Goal: Transaction & Acquisition: Book appointment/travel/reservation

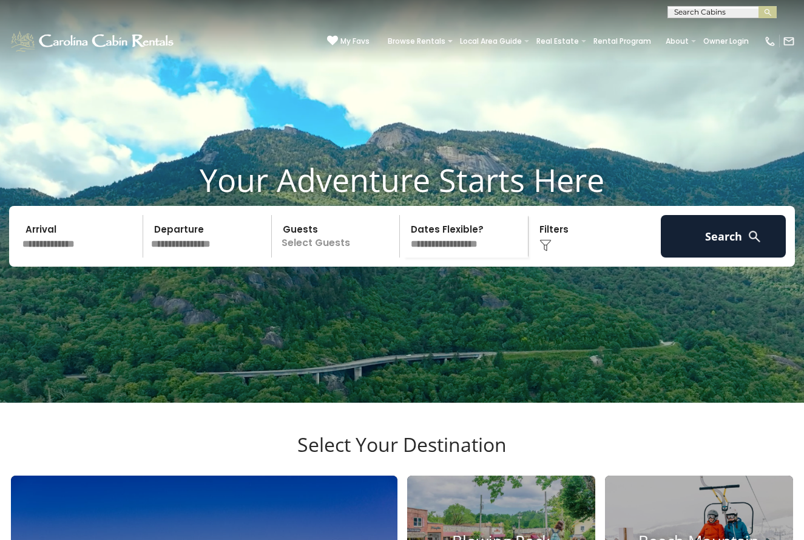
click at [681, 15] on input "text" at bounding box center [721, 14] width 106 height 12
type input "**********"
click at [702, 40] on span "cooperleaf" at bounding box center [724, 39] width 45 height 11
click at [769, 10] on img "submit" at bounding box center [767, 12] width 9 height 9
click at [695, 14] on input "**********" at bounding box center [721, 14] width 106 height 12
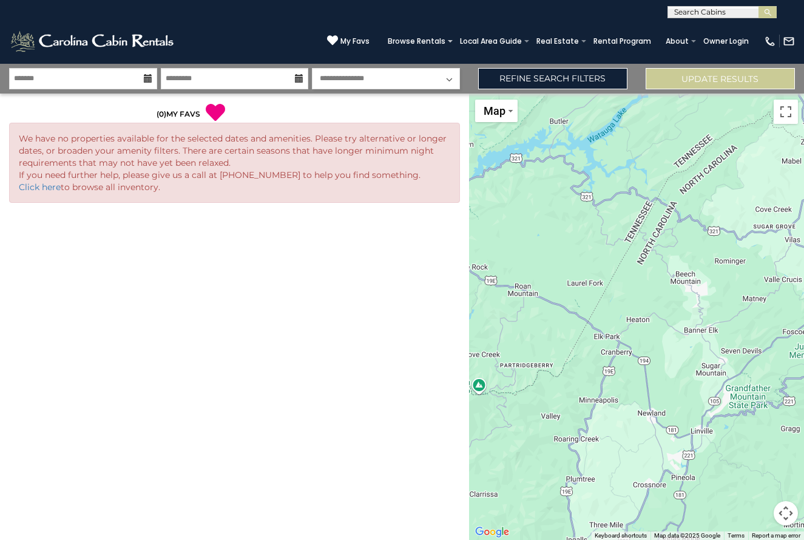
click at [699, 13] on input "text" at bounding box center [721, 14] width 106 height 12
type input "**********"
click at [744, 38] on li "Copperleaf at Eagles Nest" at bounding box center [722, 34] width 108 height 22
click at [767, 11] on img "submit" at bounding box center [767, 12] width 9 height 9
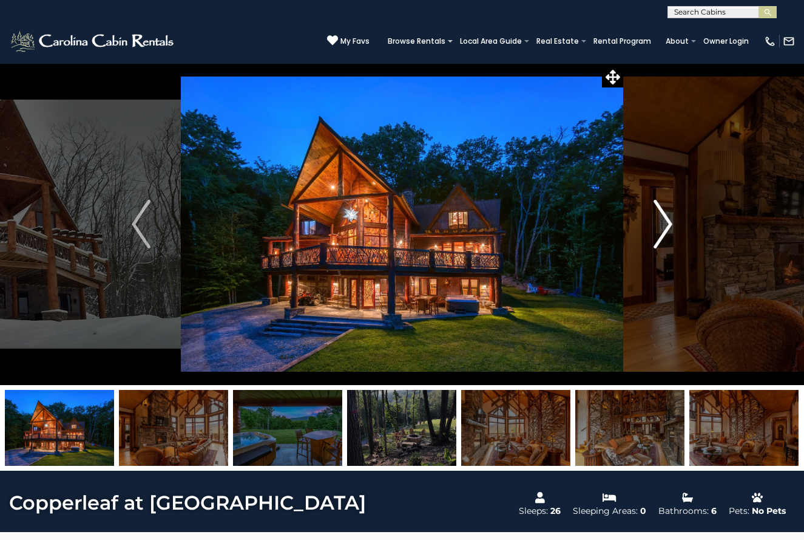
click at [657, 222] on img "Next" at bounding box center [663, 224] width 18 height 49
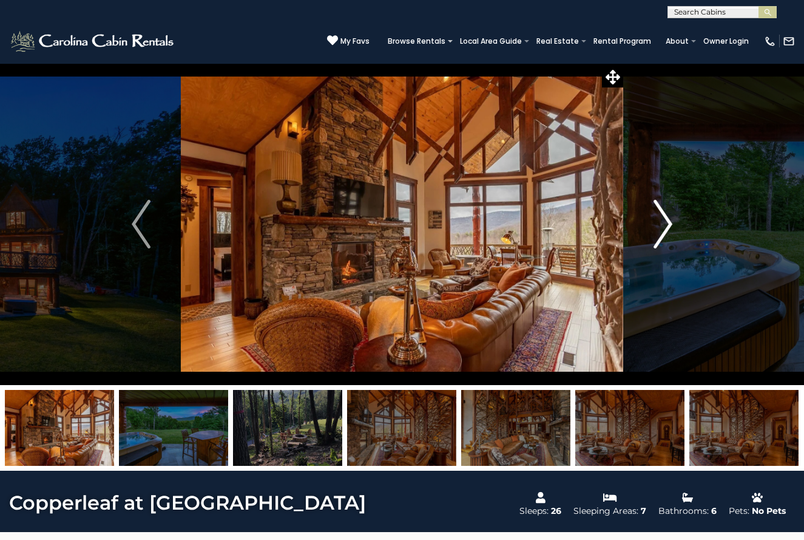
click at [662, 226] on img "Next" at bounding box center [663, 224] width 18 height 49
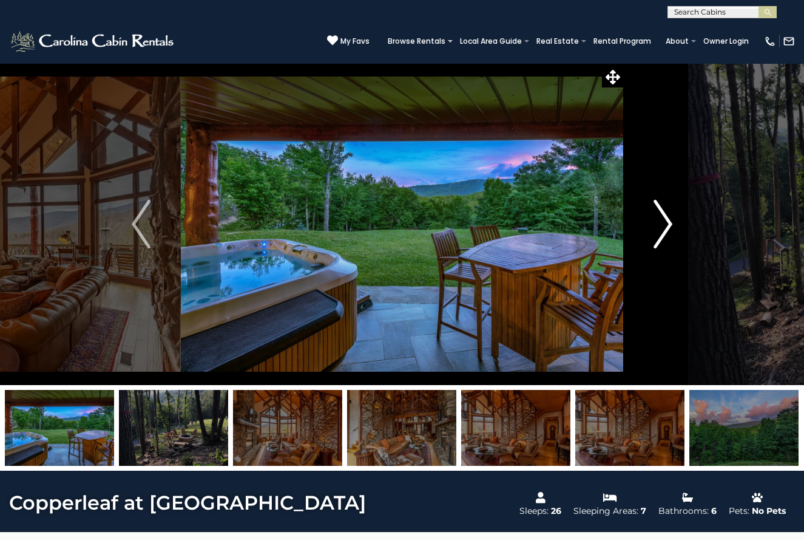
click at [662, 226] on img "Next" at bounding box center [663, 224] width 18 height 49
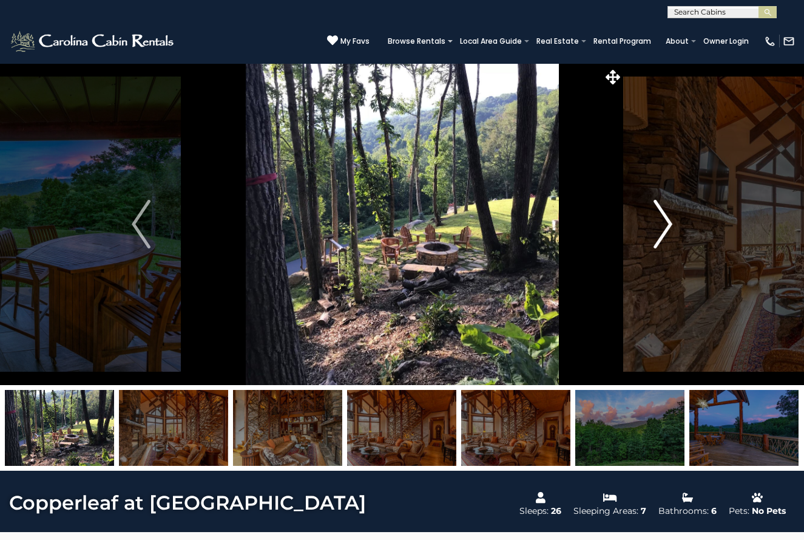
click at [662, 226] on img "Next" at bounding box center [663, 224] width 18 height 49
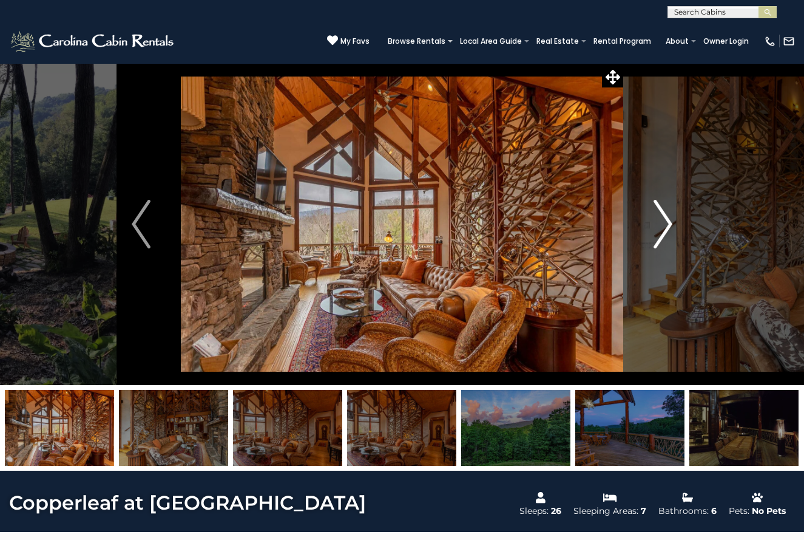
click at [662, 226] on img "Next" at bounding box center [663, 224] width 18 height 49
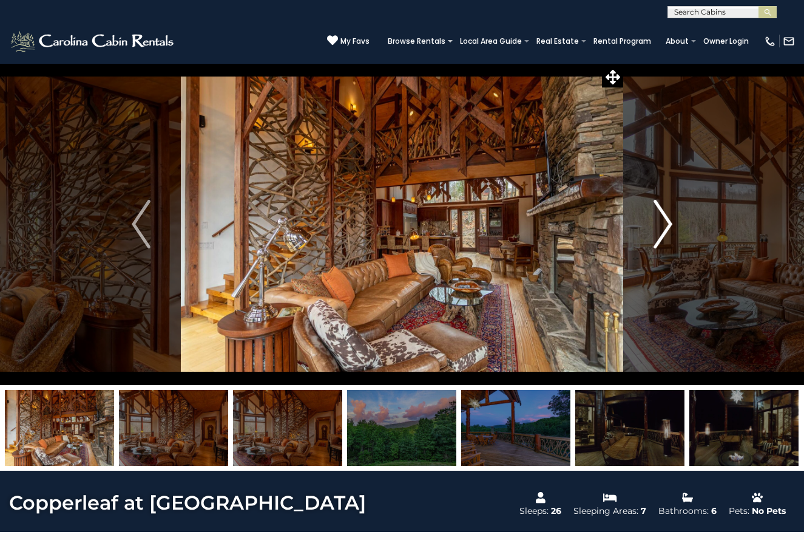
click at [662, 226] on img "Next" at bounding box center [663, 224] width 18 height 49
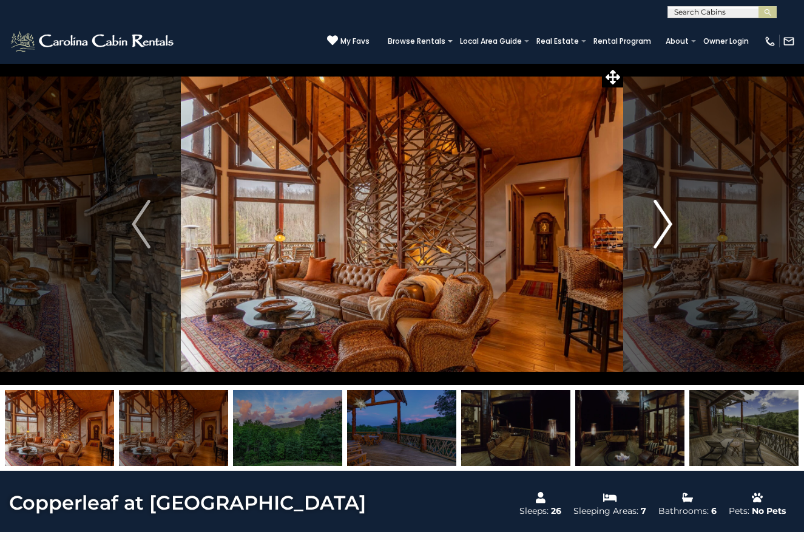
click at [662, 226] on img "Next" at bounding box center [663, 224] width 18 height 49
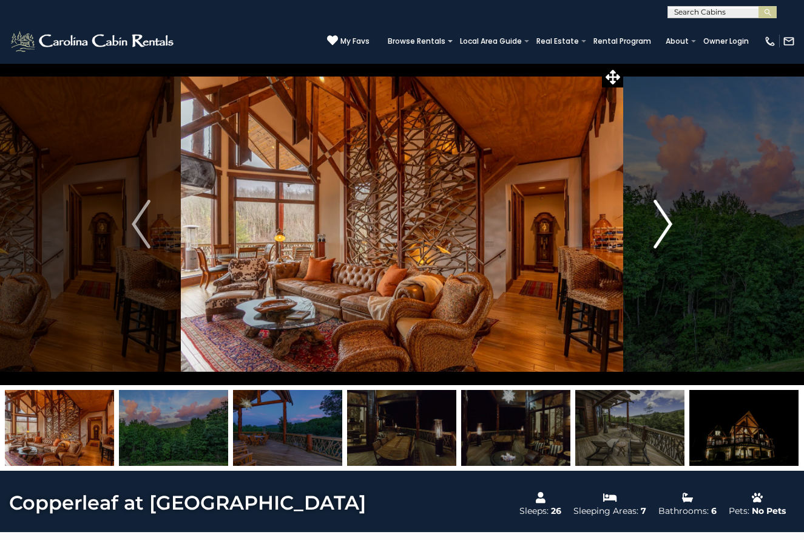
click at [662, 226] on img "Next" at bounding box center [663, 224] width 18 height 49
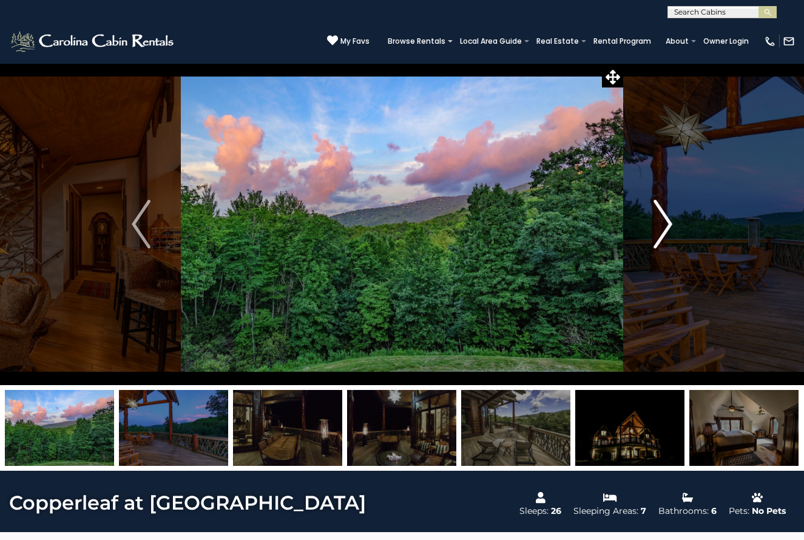
click at [662, 226] on img "Next" at bounding box center [663, 224] width 18 height 49
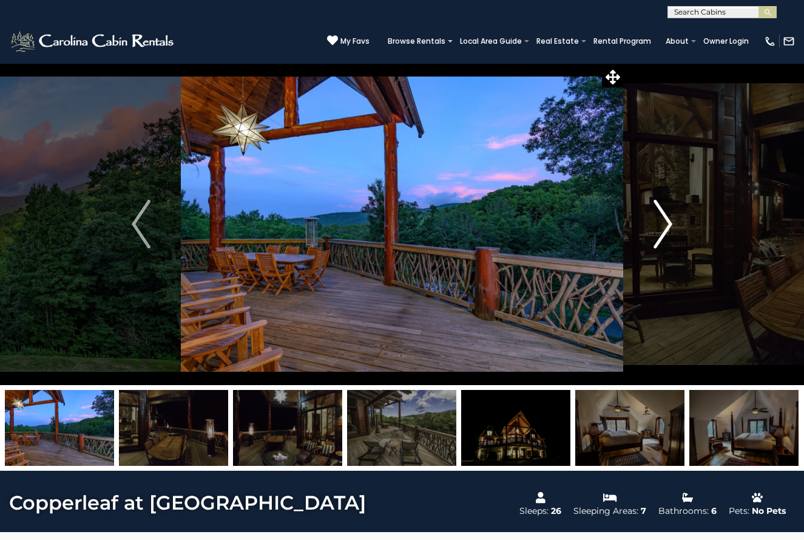
click at [662, 226] on img "Next" at bounding box center [663, 224] width 18 height 49
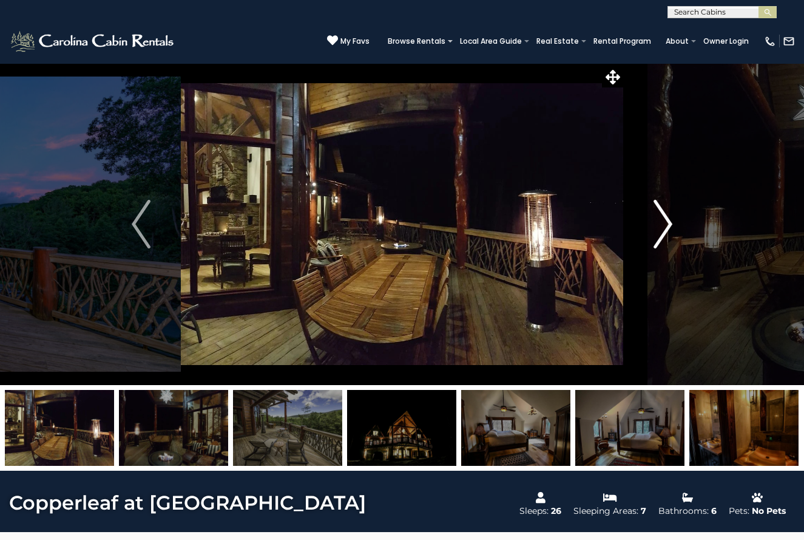
click at [662, 226] on img "Next" at bounding box center [663, 224] width 18 height 49
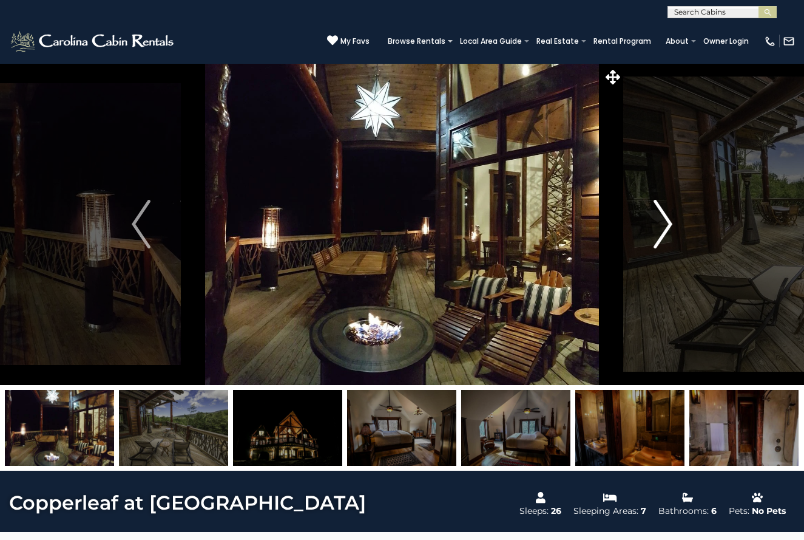
click at [662, 226] on img "Next" at bounding box center [663, 224] width 18 height 49
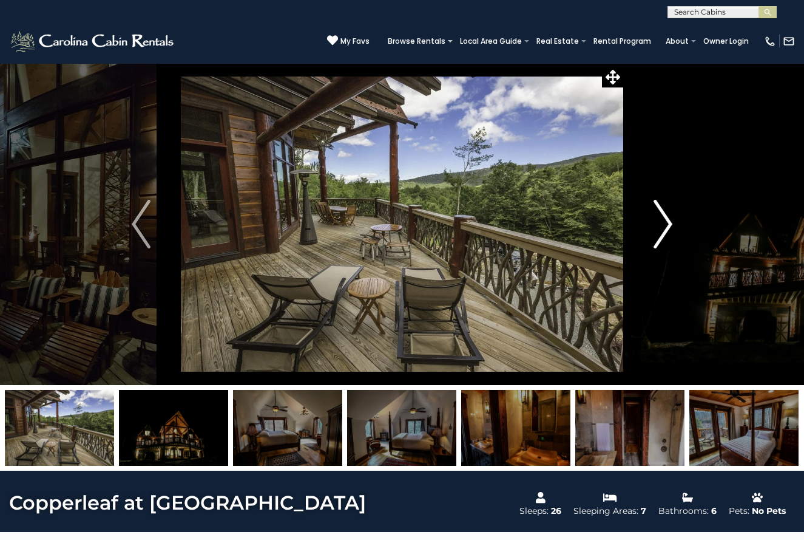
click at [662, 226] on img "Next" at bounding box center [663, 224] width 18 height 49
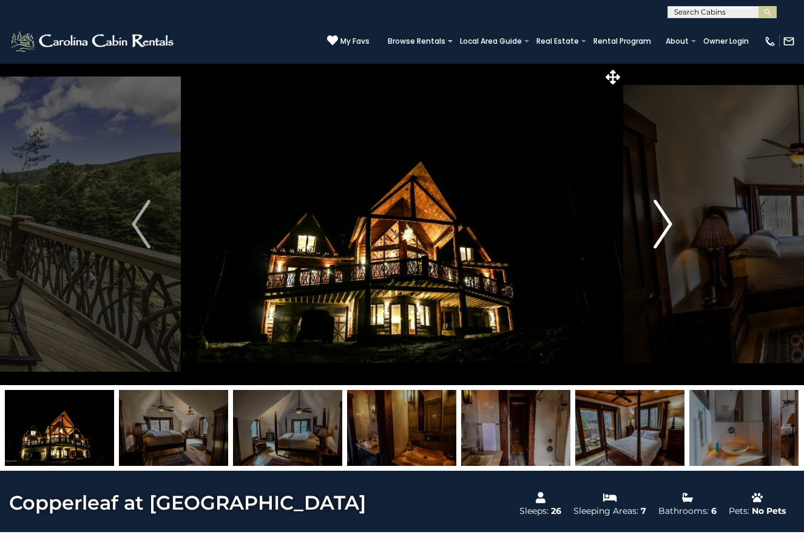
click at [662, 226] on img "Next" at bounding box center [663, 224] width 18 height 49
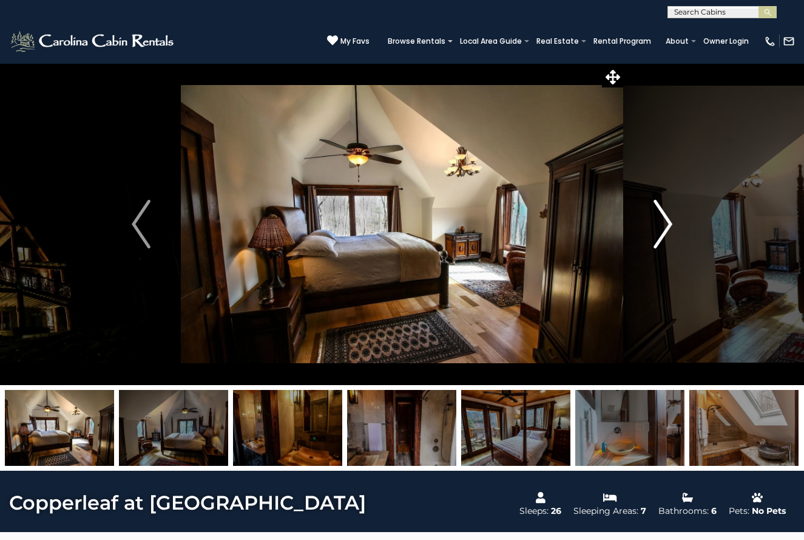
click at [662, 226] on img "Next" at bounding box center [663, 224] width 18 height 49
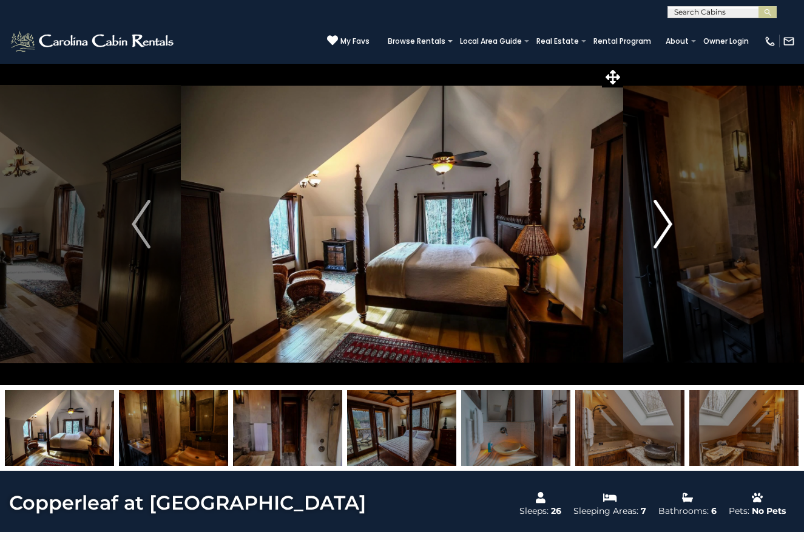
click at [662, 226] on img "Next" at bounding box center [663, 224] width 18 height 49
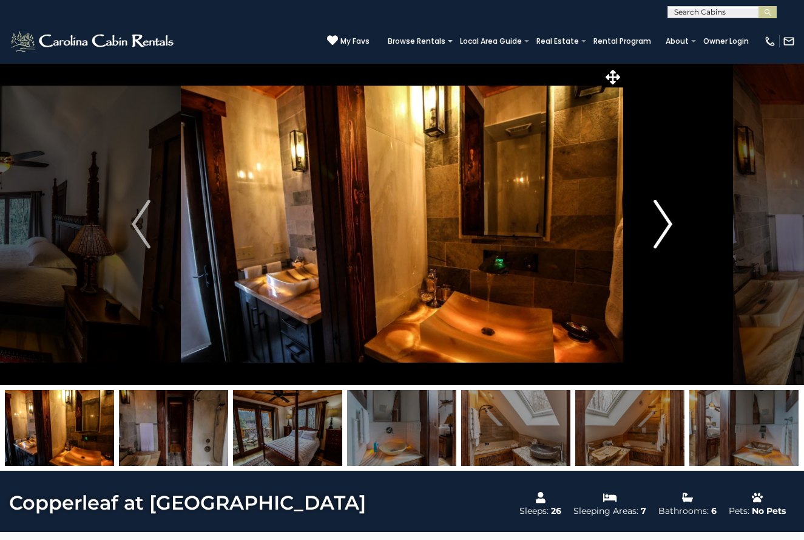
click at [662, 226] on img "Next" at bounding box center [663, 224] width 18 height 49
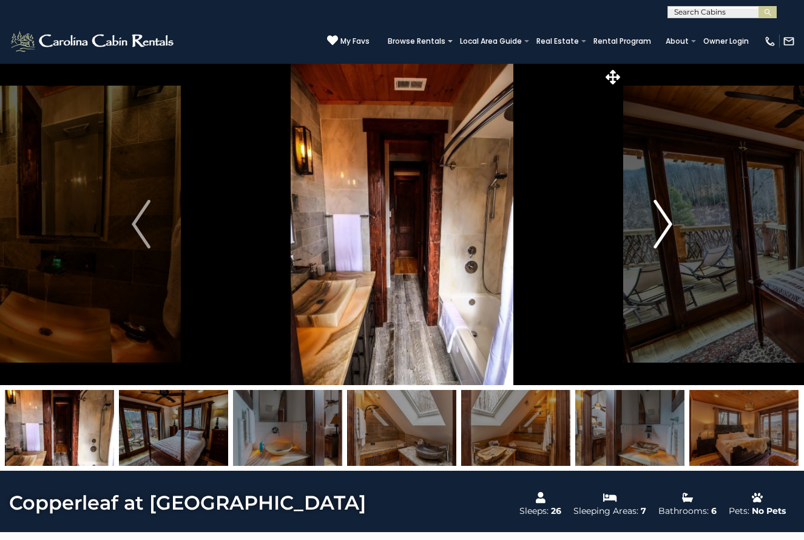
click at [662, 226] on img "Next" at bounding box center [663, 224] width 18 height 49
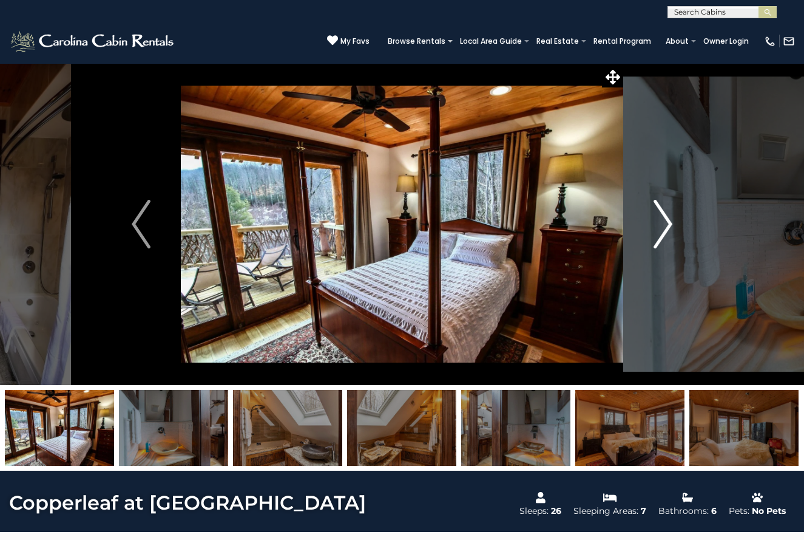
click at [662, 226] on img "Next" at bounding box center [663, 224] width 18 height 49
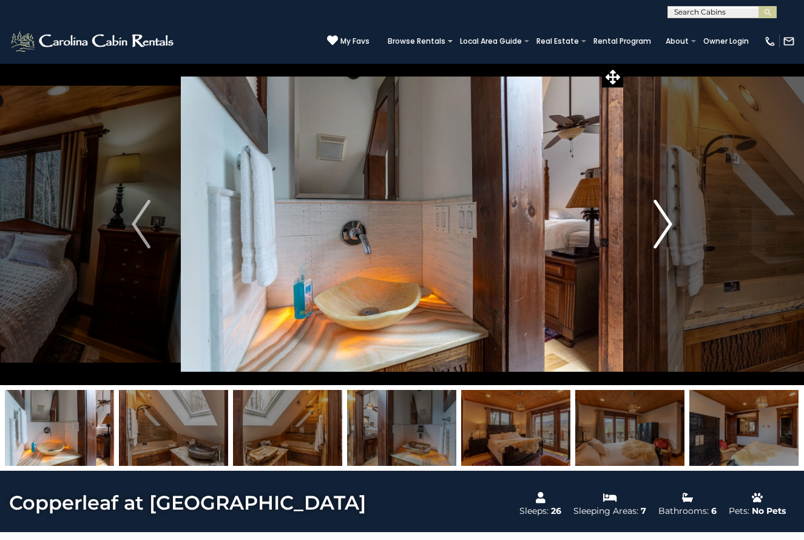
click at [662, 226] on img "Next" at bounding box center [663, 224] width 18 height 49
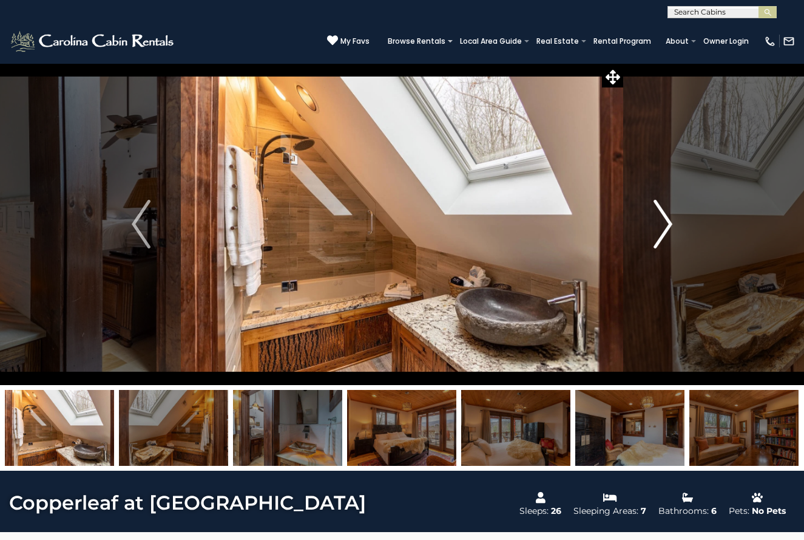
click at [662, 226] on img "Next" at bounding box center [663, 224] width 18 height 49
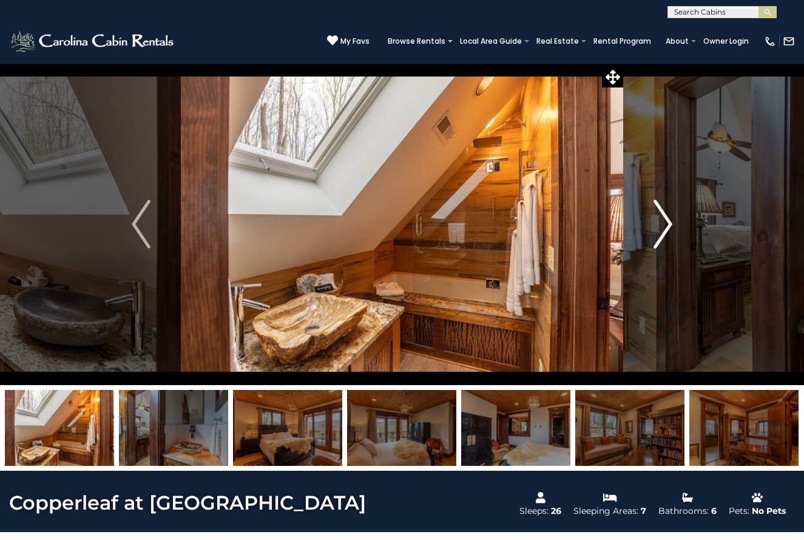
click at [662, 226] on img "Next" at bounding box center [663, 224] width 18 height 49
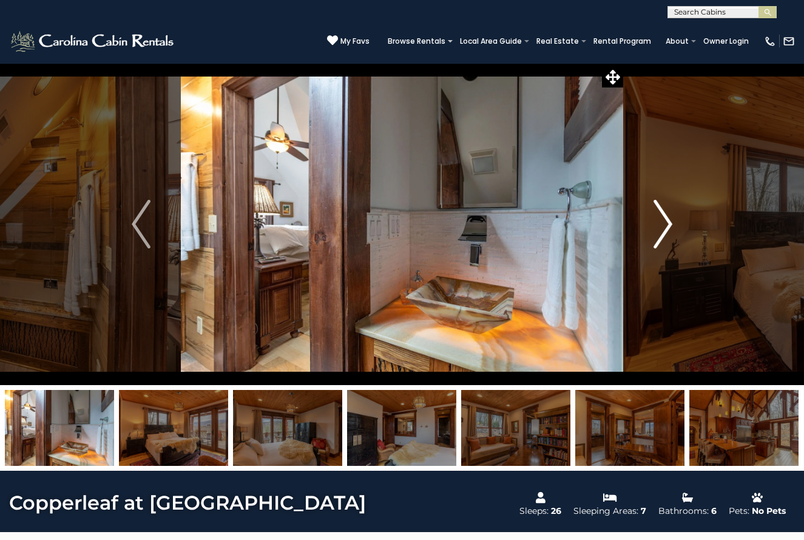
click at [662, 226] on img "Next" at bounding box center [663, 224] width 18 height 49
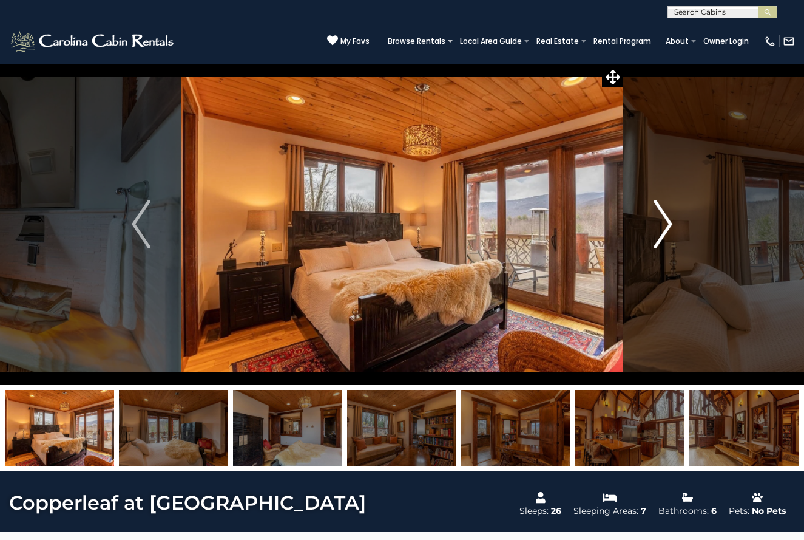
click at [662, 226] on img "Next" at bounding box center [663, 224] width 18 height 49
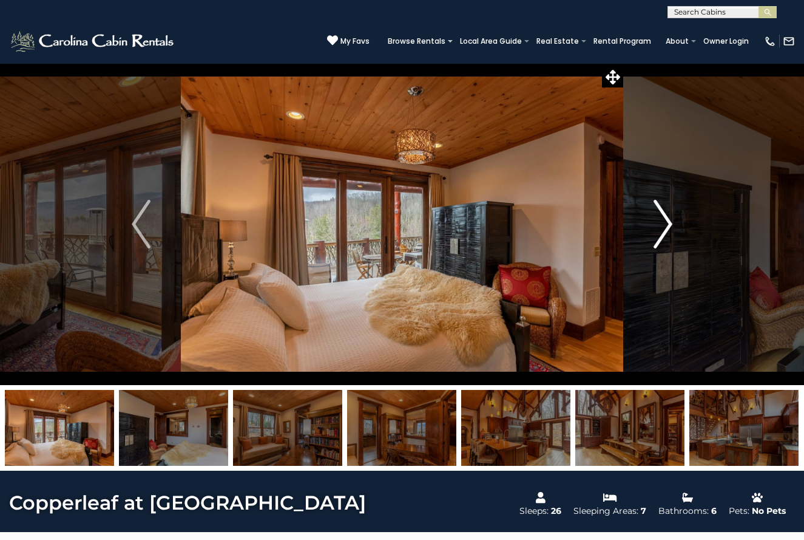
click at [662, 226] on img "Next" at bounding box center [663, 224] width 18 height 49
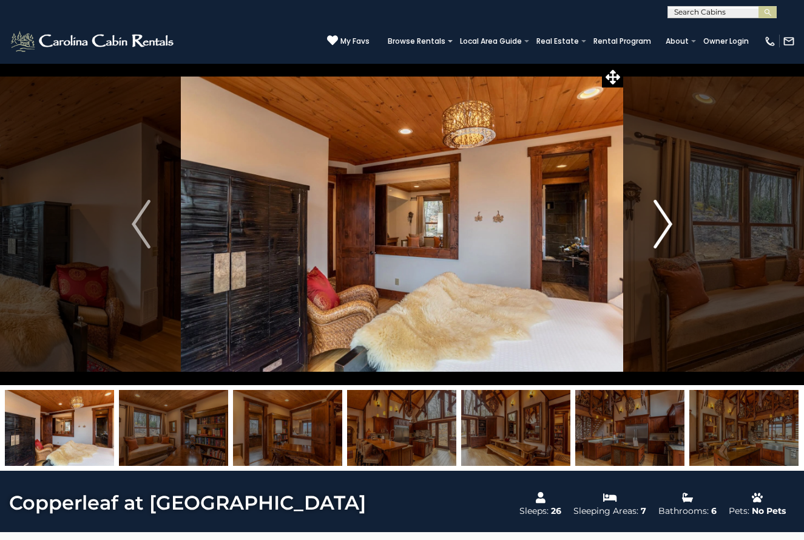
click at [662, 226] on img "Next" at bounding box center [663, 224] width 18 height 49
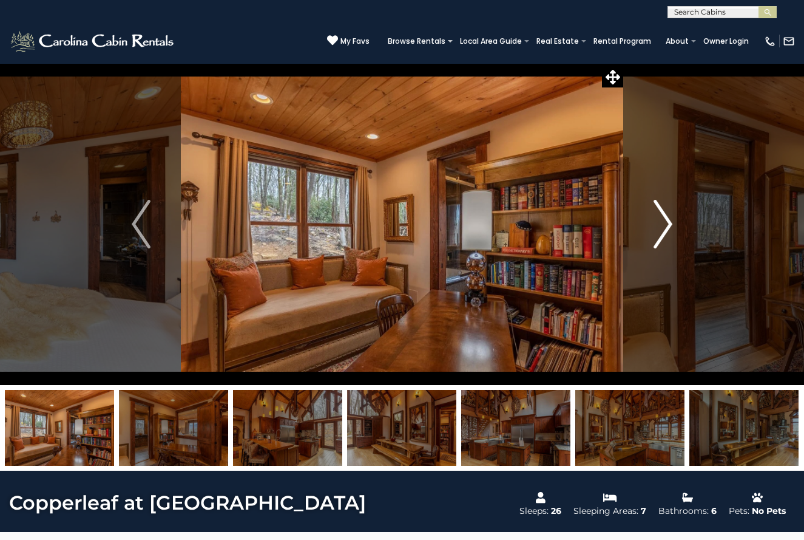
click at [662, 226] on img "Next" at bounding box center [663, 224] width 18 height 49
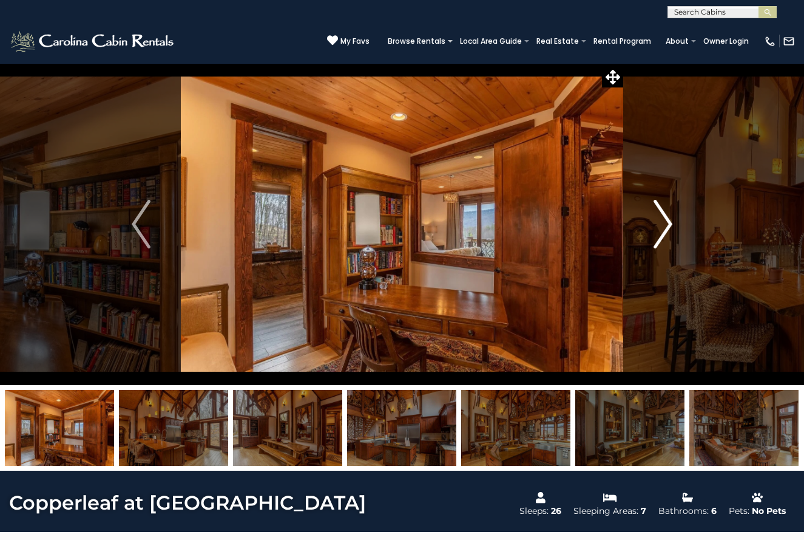
click at [662, 226] on img "Next" at bounding box center [663, 224] width 18 height 49
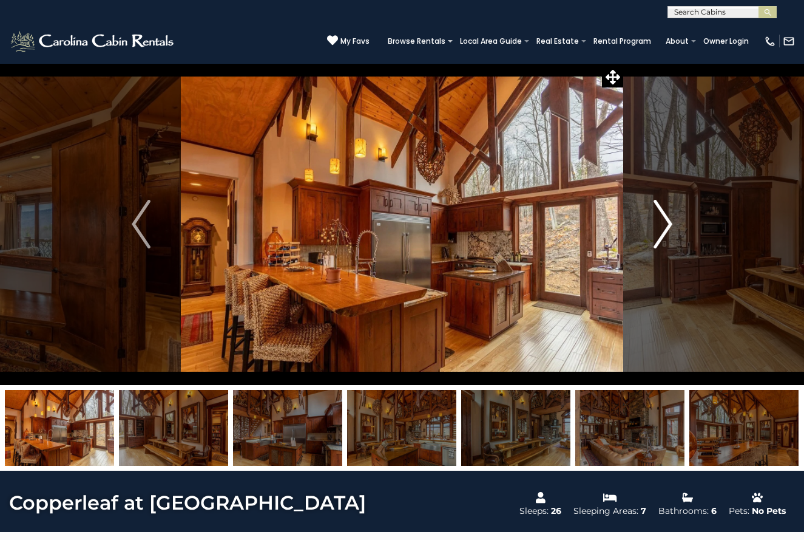
click at [662, 226] on img "Next" at bounding box center [663, 224] width 18 height 49
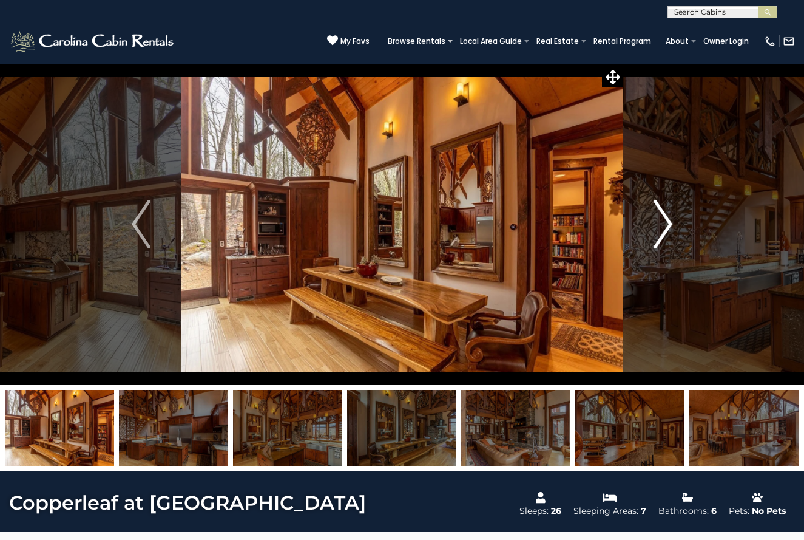
click at [662, 226] on img "Next" at bounding box center [663, 224] width 18 height 49
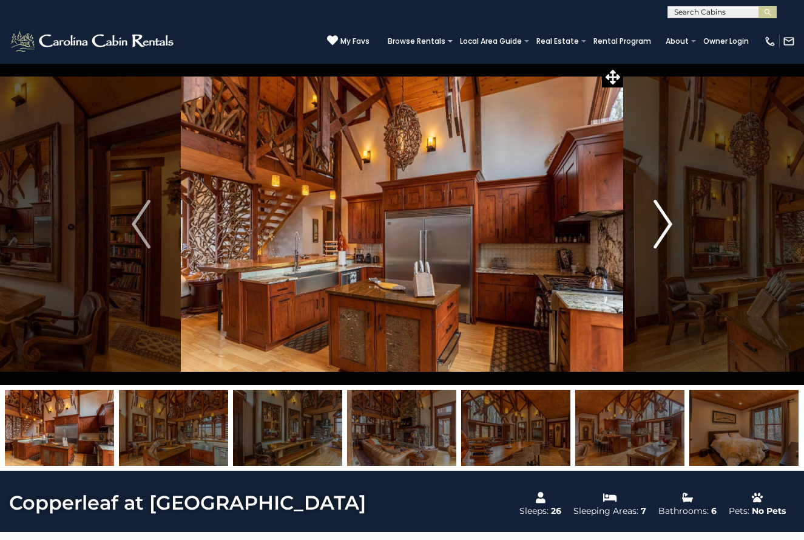
click at [662, 226] on img "Next" at bounding box center [663, 224] width 18 height 49
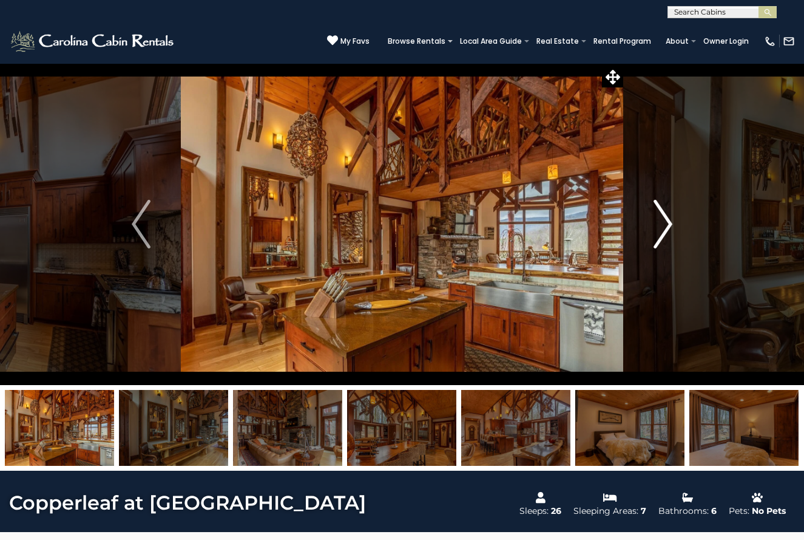
click at [662, 226] on img "Next" at bounding box center [663, 224] width 18 height 49
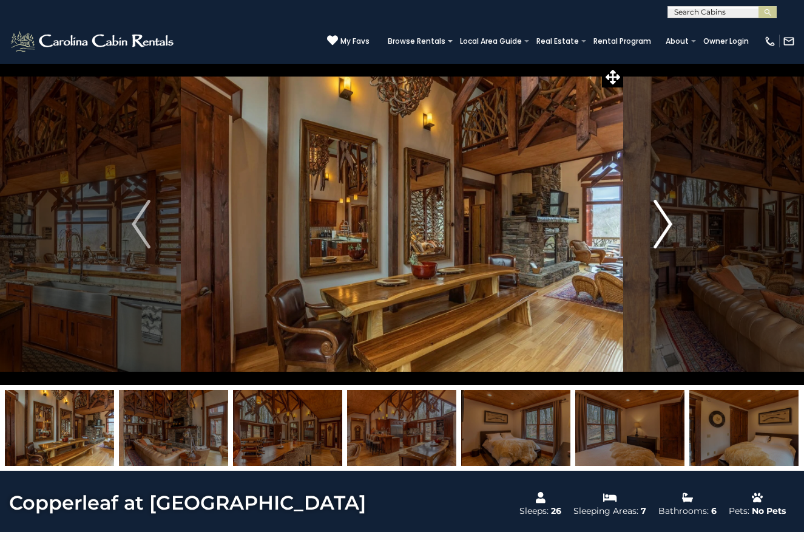
click at [662, 226] on img "Next" at bounding box center [663, 224] width 18 height 49
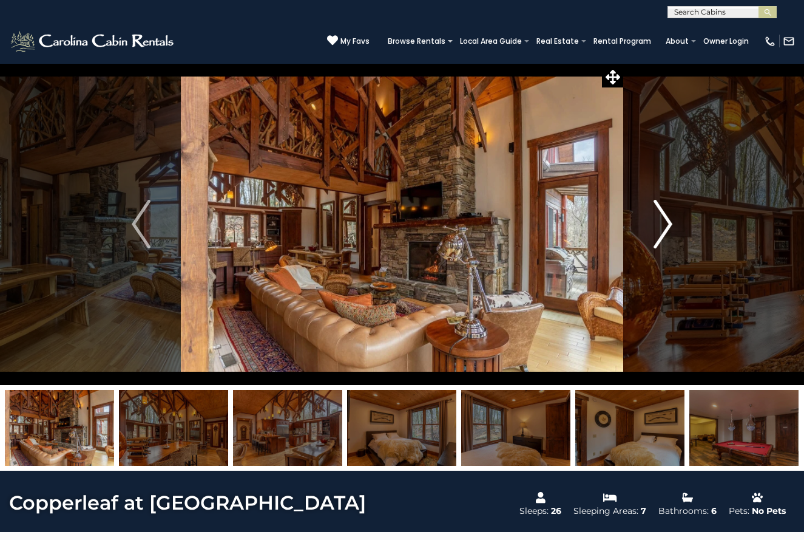
click at [662, 226] on img "Next" at bounding box center [663, 224] width 18 height 49
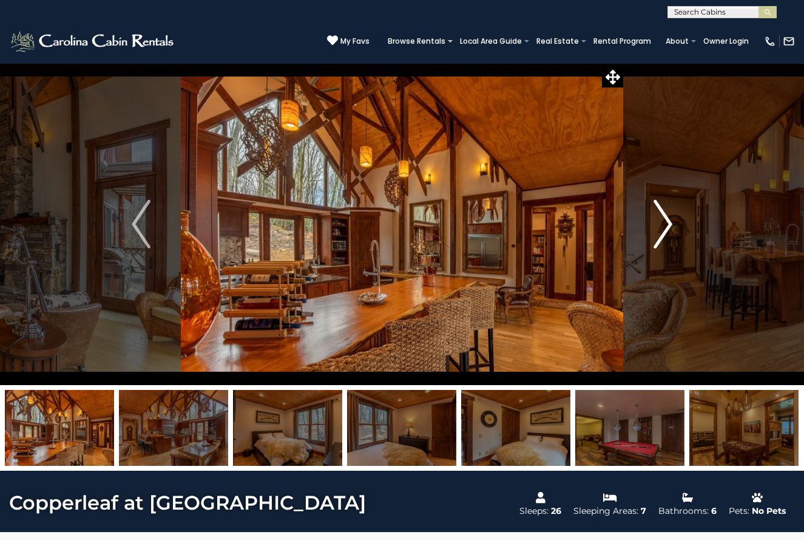
click at [662, 226] on img "Next" at bounding box center [663, 224] width 18 height 49
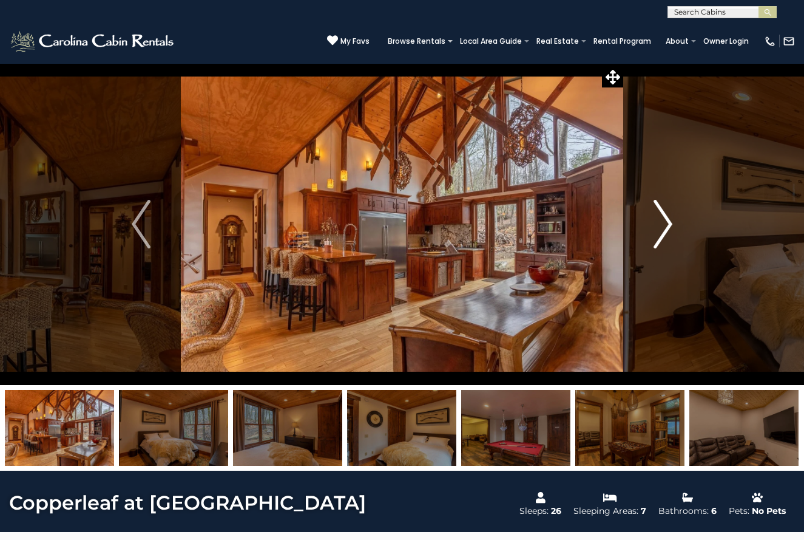
click at [662, 226] on img "Next" at bounding box center [663, 224] width 18 height 49
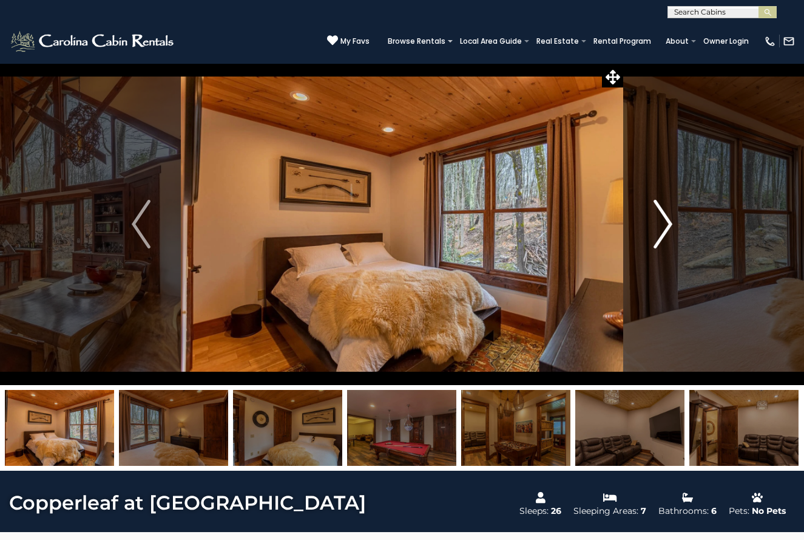
click at [662, 226] on img "Next" at bounding box center [663, 224] width 18 height 49
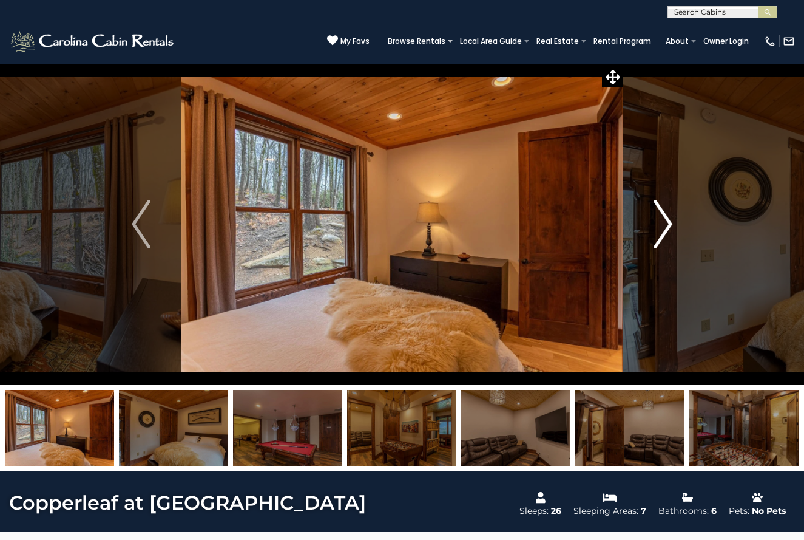
click at [662, 226] on img "Next" at bounding box center [663, 224] width 18 height 49
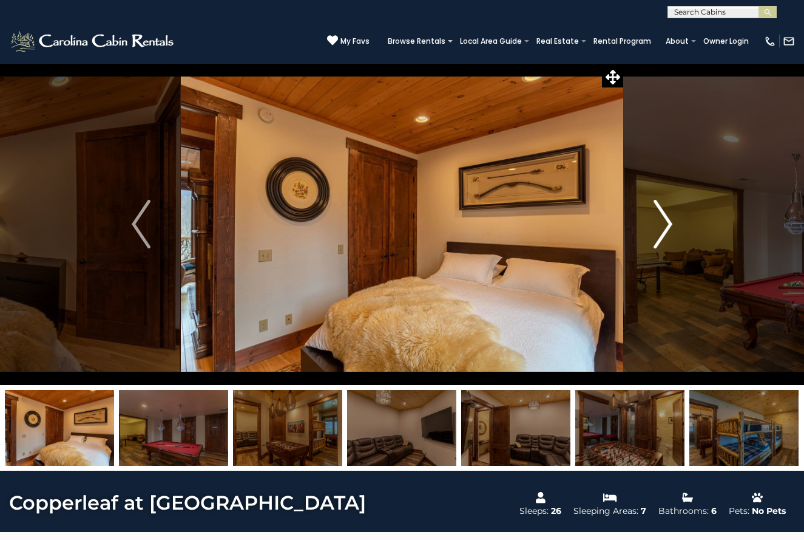
click at [662, 226] on img "Next" at bounding box center [663, 224] width 18 height 49
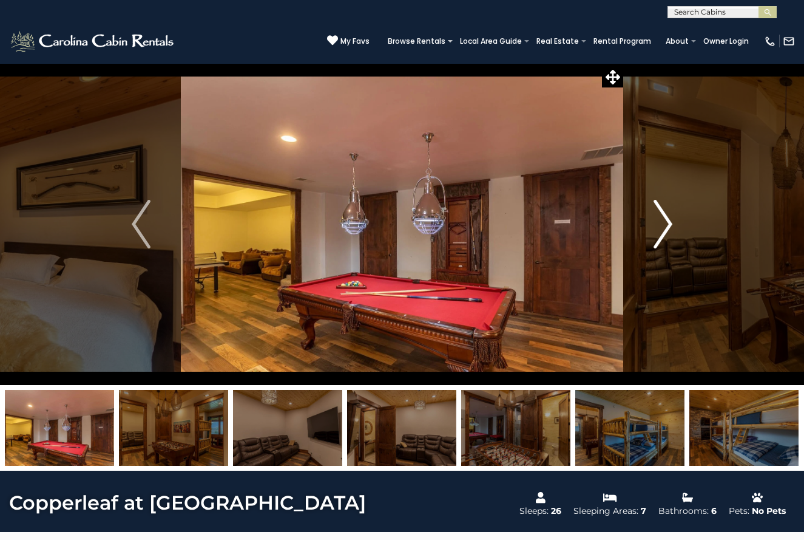
click at [662, 226] on img "Next" at bounding box center [663, 224] width 18 height 49
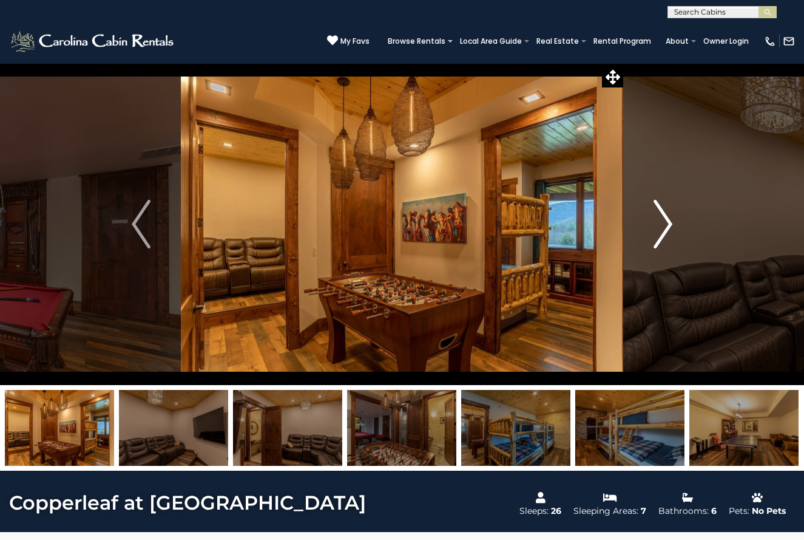
click at [662, 226] on img "Next" at bounding box center [663, 224] width 18 height 49
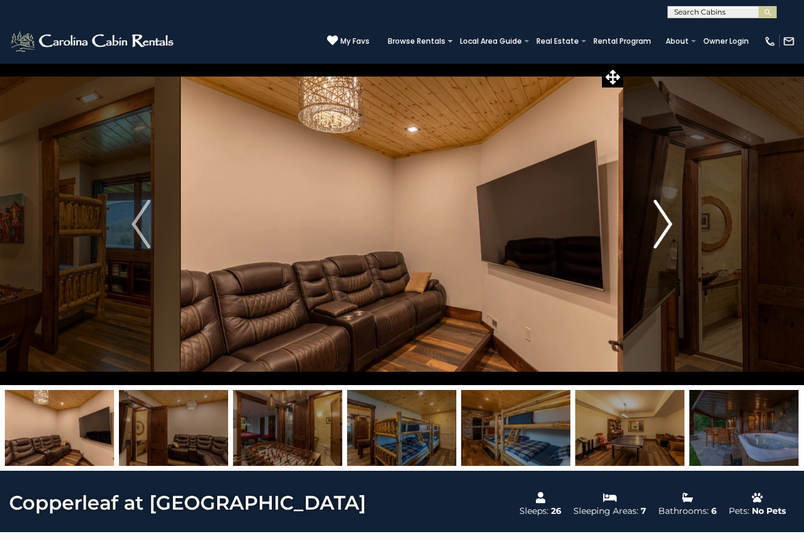
click at [662, 226] on img "Next" at bounding box center [663, 224] width 18 height 49
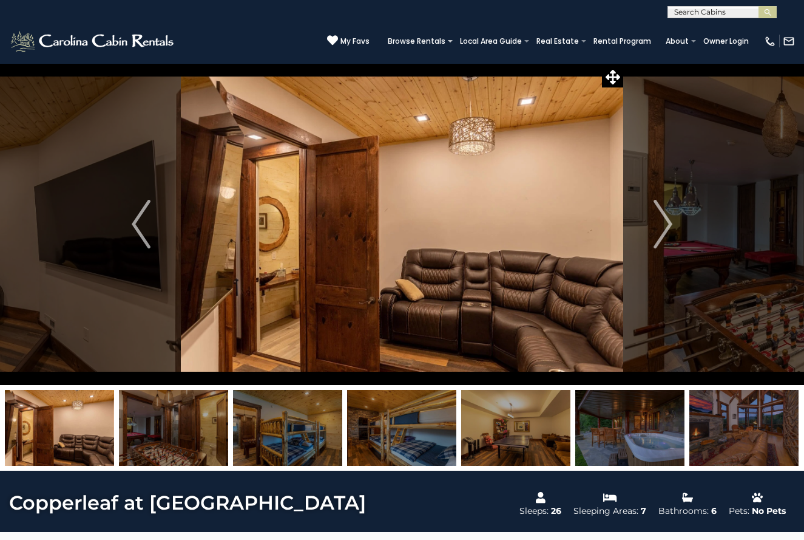
click at [691, 12] on input "text" at bounding box center [721, 14] width 106 height 12
type input "*******"
click at [707, 27] on li "Pyrfect Hideout at Eagles Nest" at bounding box center [722, 34] width 108 height 22
click at [767, 13] on img "submit" at bounding box center [767, 12] width 9 height 9
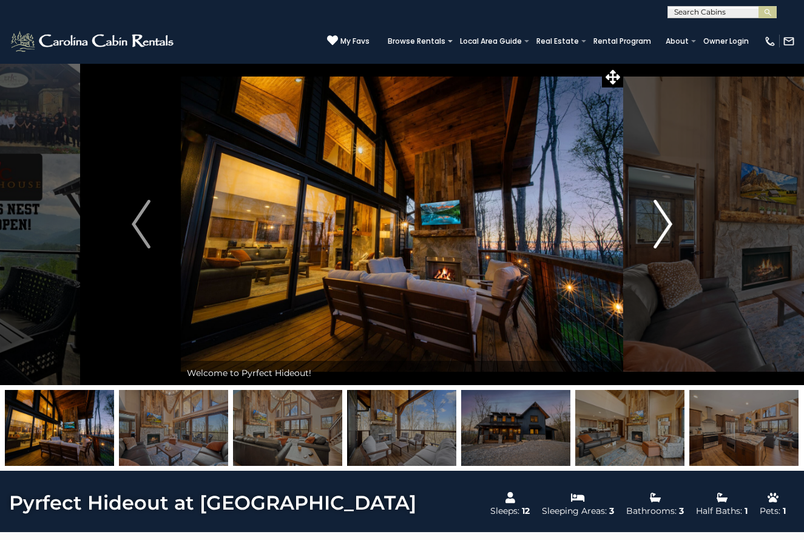
click at [665, 231] on img "Next" at bounding box center [663, 224] width 18 height 49
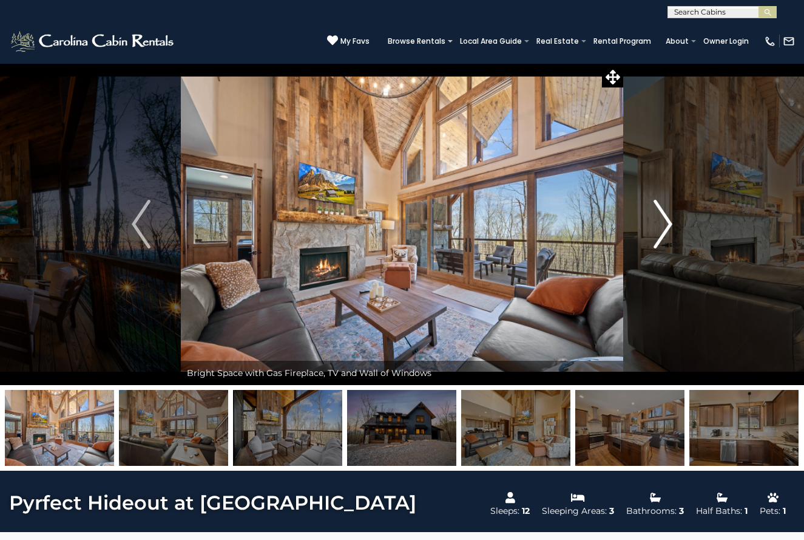
click at [665, 231] on img "Next" at bounding box center [663, 224] width 18 height 49
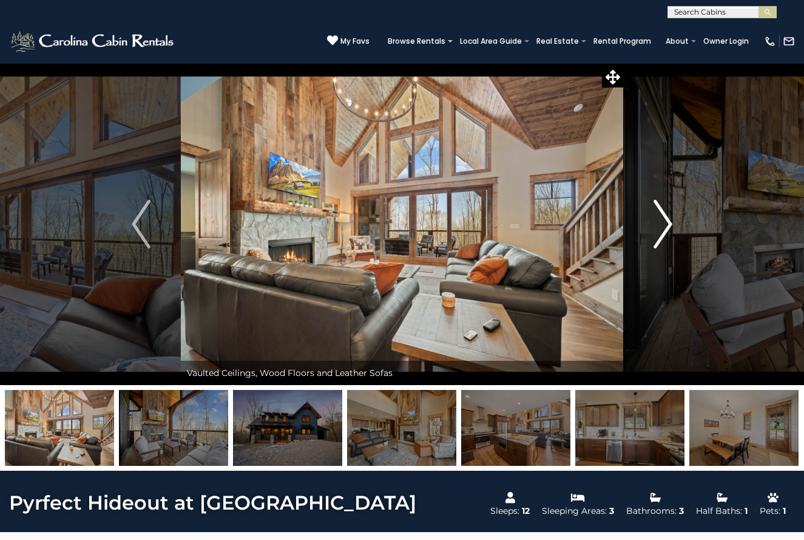
click at [665, 231] on img "Next" at bounding box center [663, 224] width 18 height 49
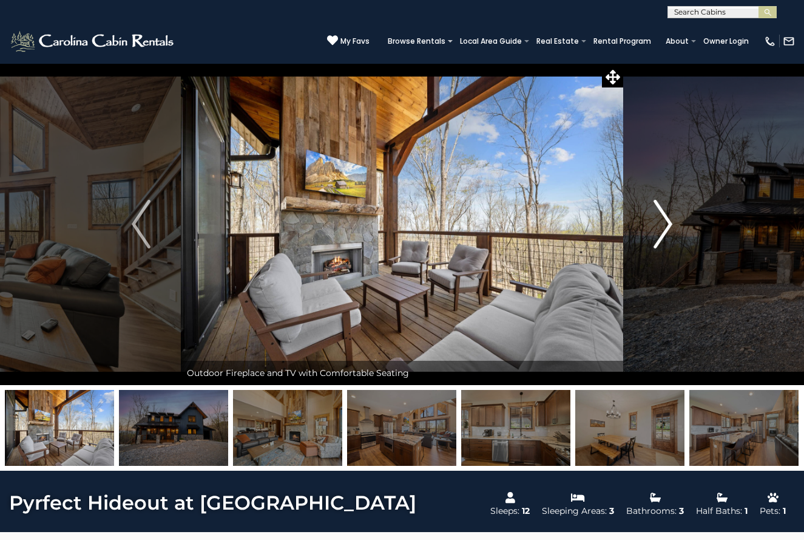
click at [665, 231] on img "Next" at bounding box center [663, 224] width 18 height 49
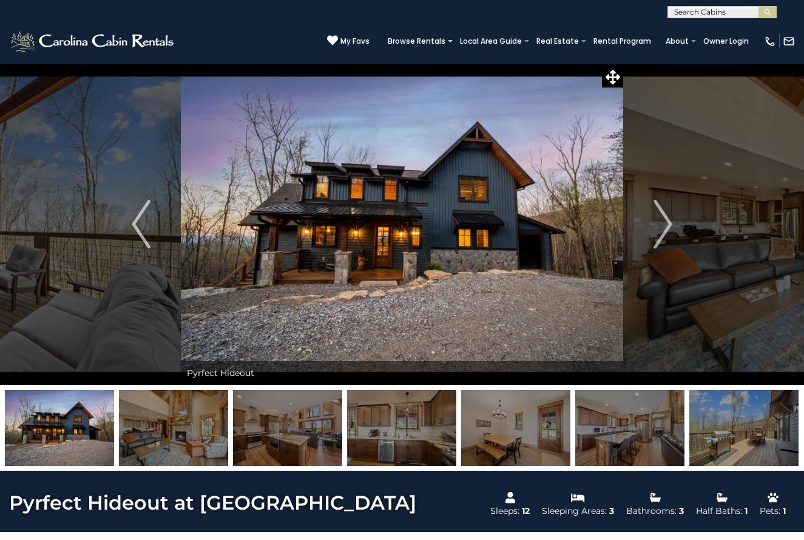
click at [683, 13] on input "text" at bounding box center [721, 14] width 106 height 12
type input "**********"
click at [730, 29] on li "Buena Vista" at bounding box center [722, 28] width 108 height 11
click at [767, 13] on img "submit" at bounding box center [767, 12] width 9 height 9
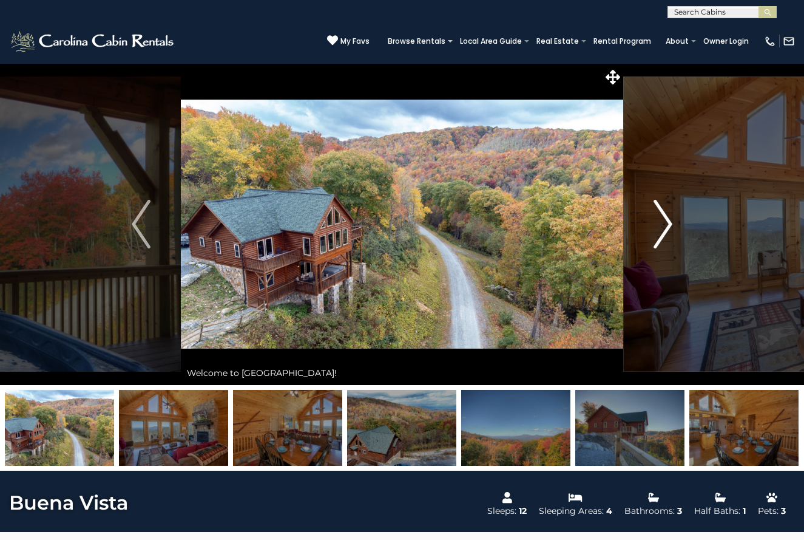
click at [662, 229] on img "Next" at bounding box center [663, 224] width 18 height 49
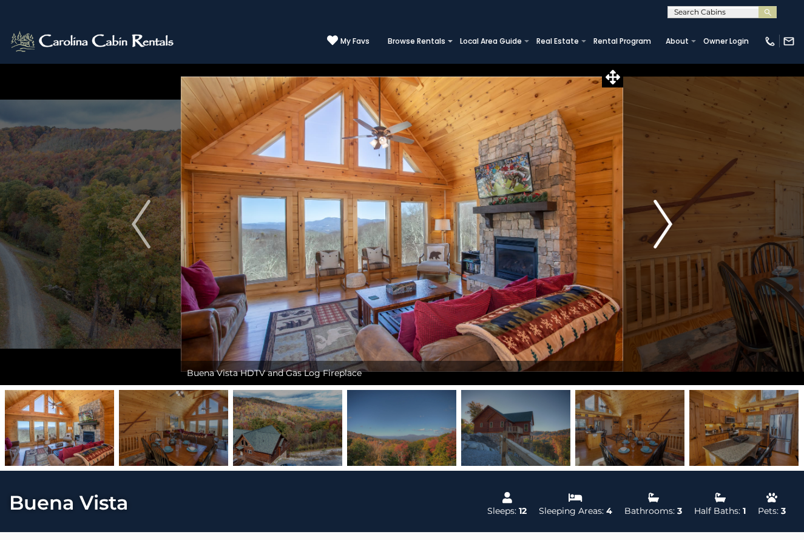
click at [662, 229] on img "Next" at bounding box center [663, 224] width 18 height 49
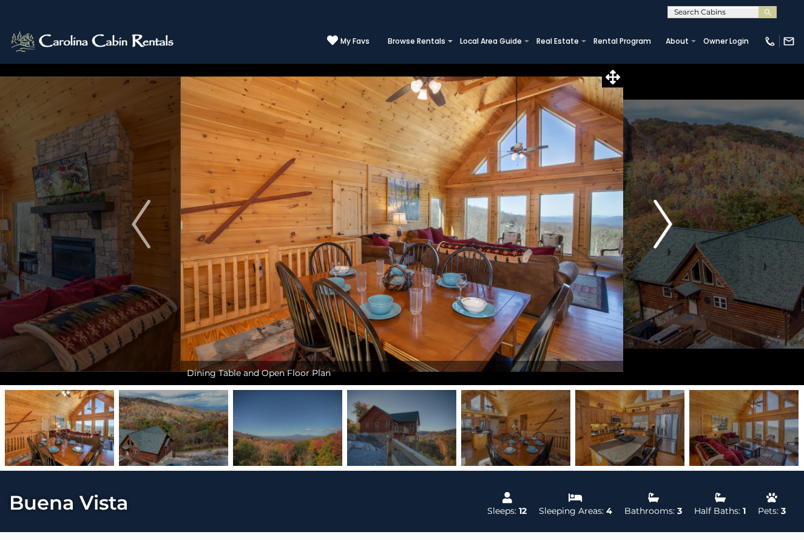
click at [662, 229] on img "Next" at bounding box center [663, 224] width 18 height 49
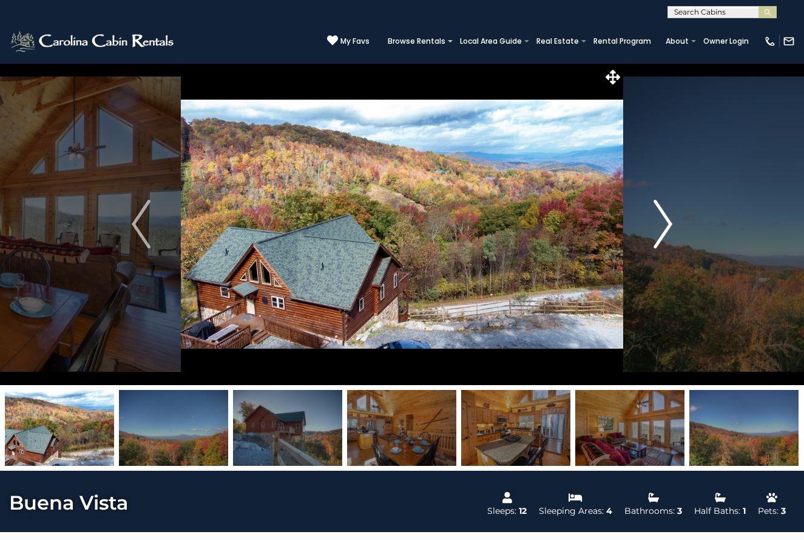
click at [662, 229] on img "Next" at bounding box center [663, 224] width 18 height 49
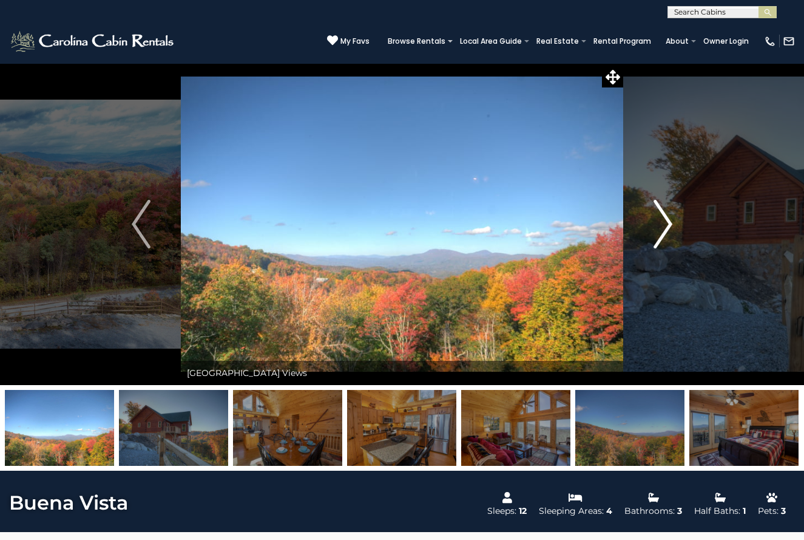
click at [662, 229] on img "Next" at bounding box center [663, 224] width 18 height 49
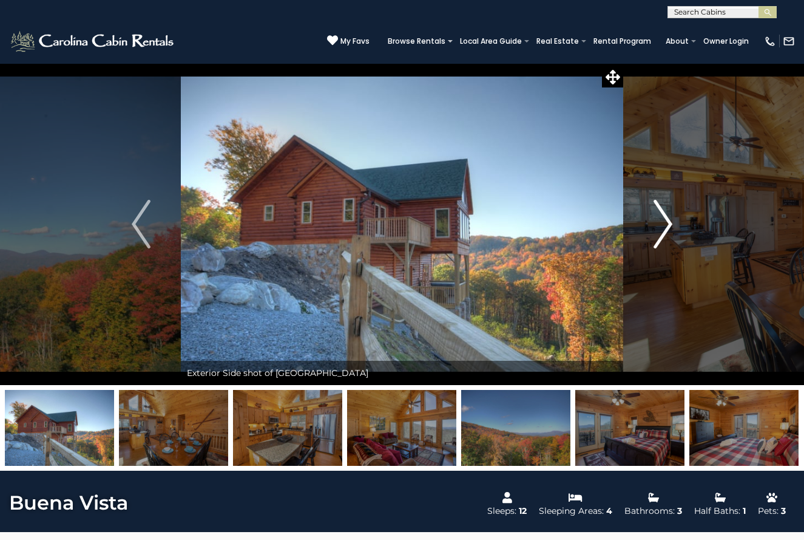
click at [662, 229] on img "Next" at bounding box center [663, 224] width 18 height 49
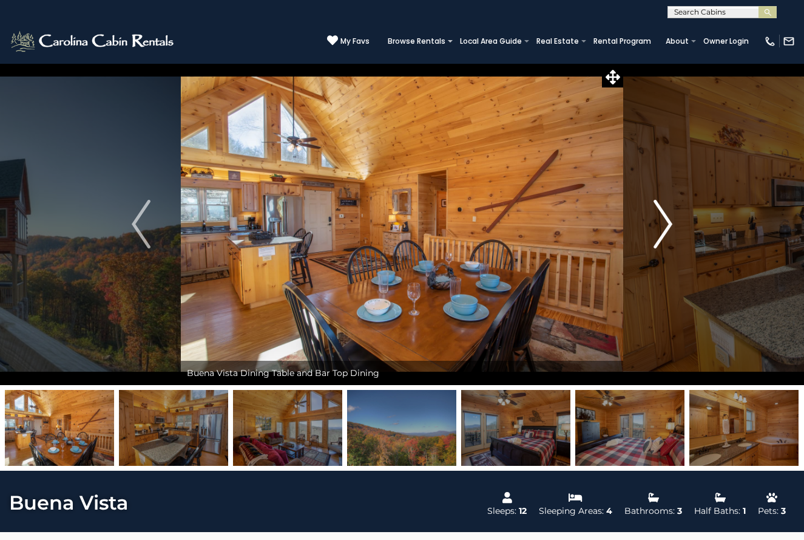
click at [662, 229] on img "Next" at bounding box center [663, 224] width 18 height 49
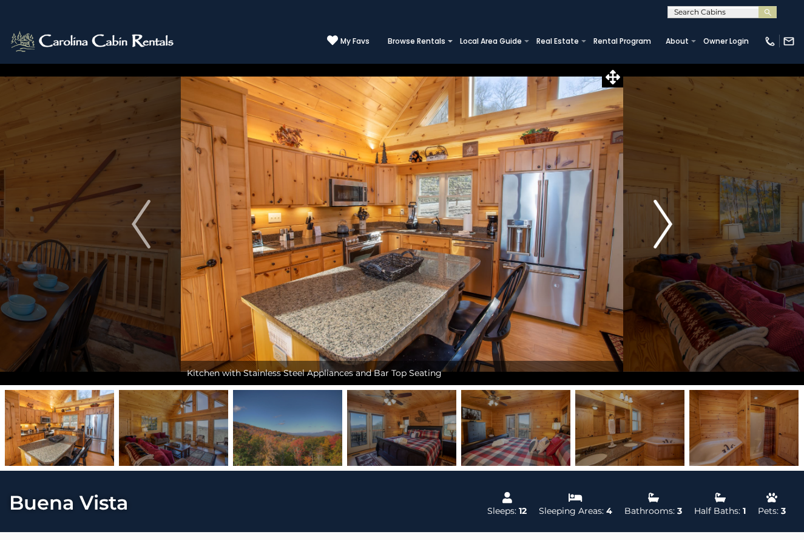
click at [662, 229] on img "Next" at bounding box center [663, 224] width 18 height 49
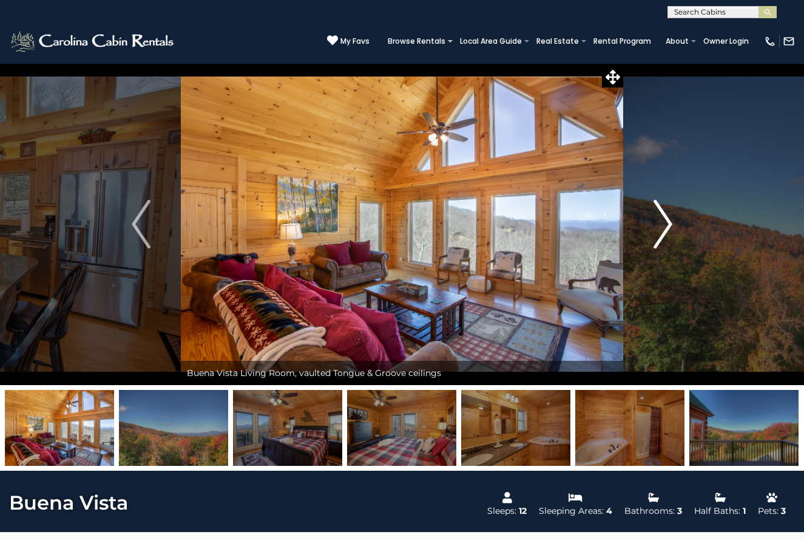
click at [662, 229] on img "Next" at bounding box center [663, 224] width 18 height 49
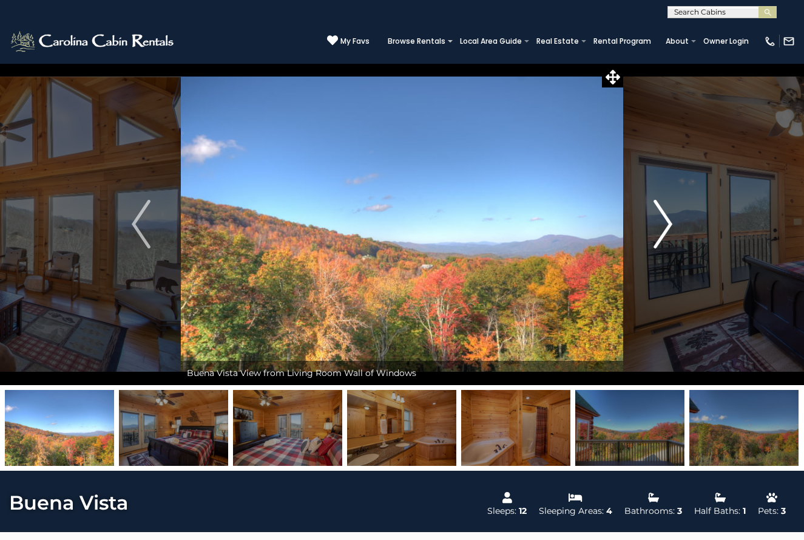
click at [662, 229] on img "Next" at bounding box center [663, 224] width 18 height 49
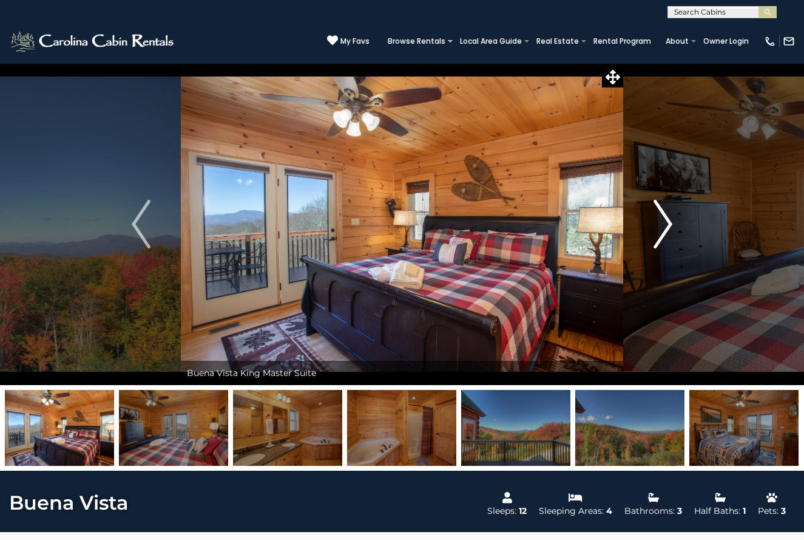
click at [662, 229] on img "Next" at bounding box center [663, 224] width 18 height 49
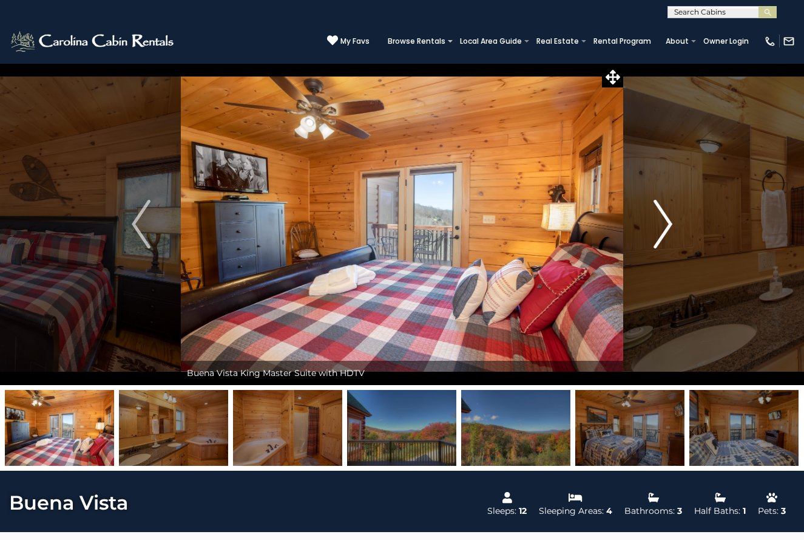
click at [662, 229] on img "Next" at bounding box center [663, 224] width 18 height 49
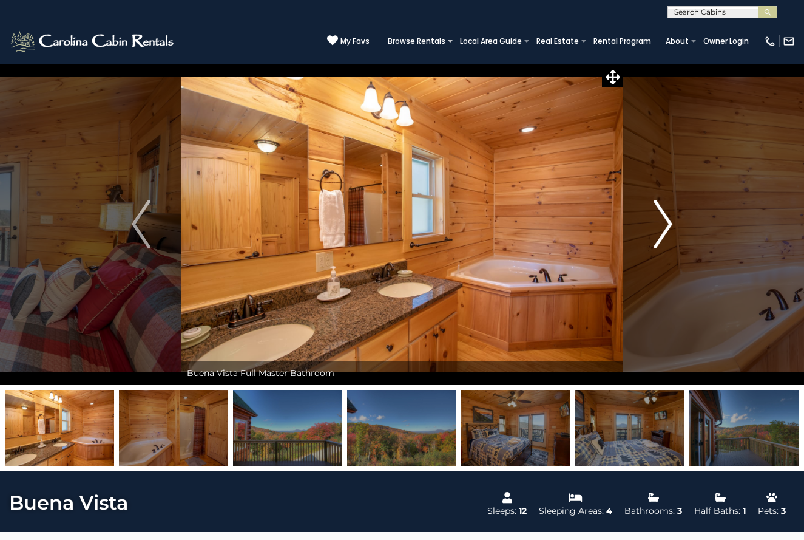
click at [662, 229] on img "Next" at bounding box center [663, 224] width 18 height 49
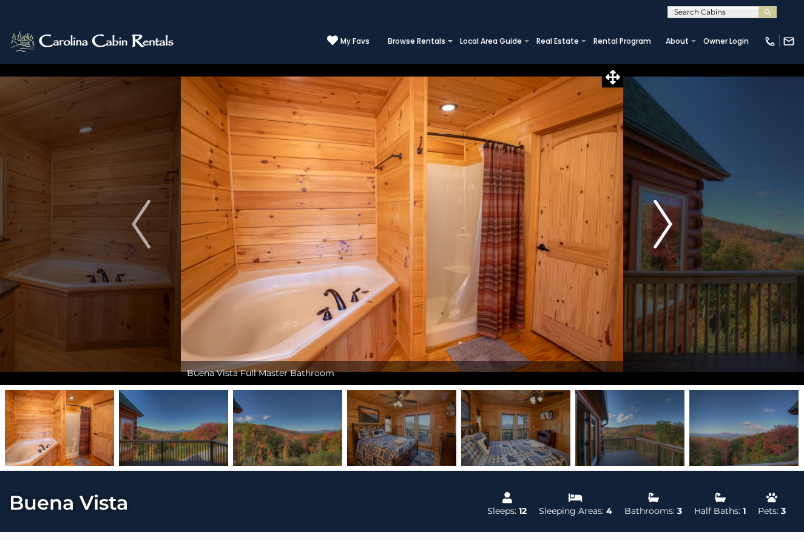
click at [662, 229] on img "Next" at bounding box center [663, 224] width 18 height 49
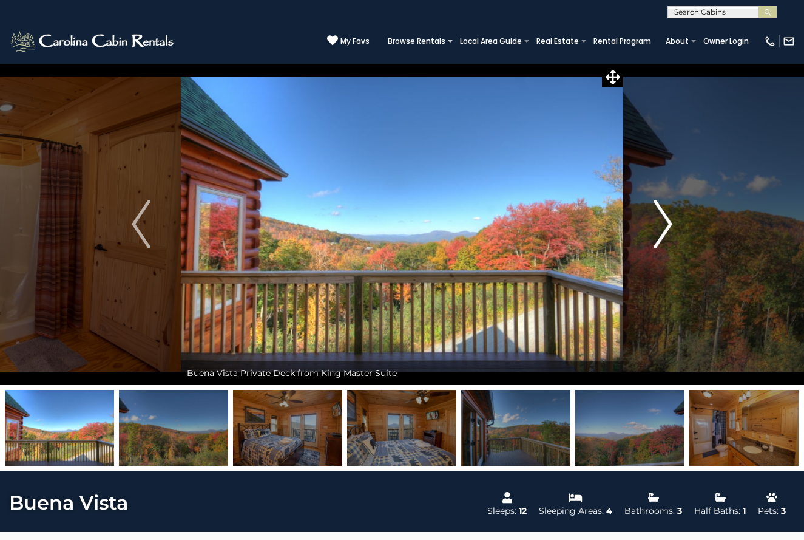
click at [662, 229] on img "Next" at bounding box center [663, 224] width 18 height 49
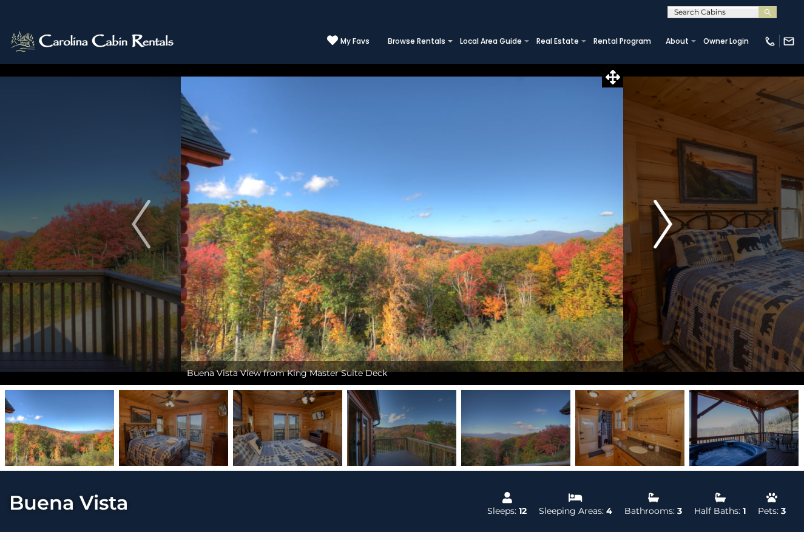
click at [662, 229] on img "Next" at bounding box center [663, 224] width 18 height 49
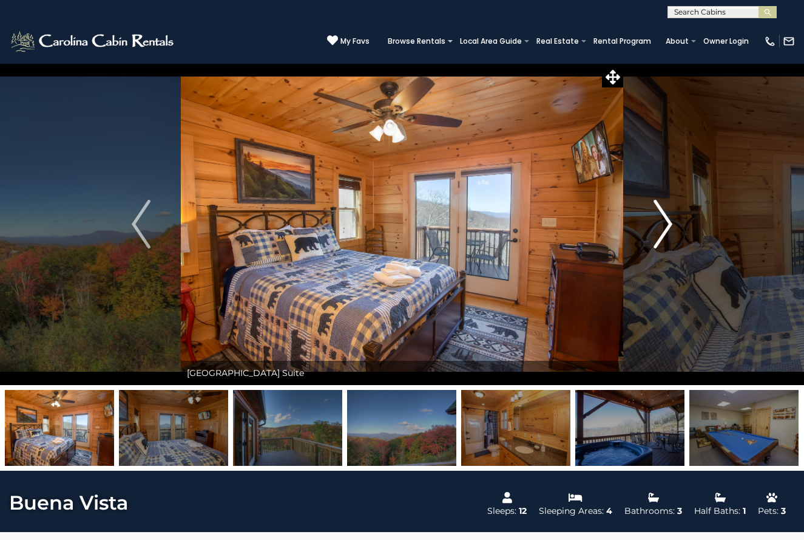
click at [662, 229] on img "Next" at bounding box center [663, 224] width 18 height 49
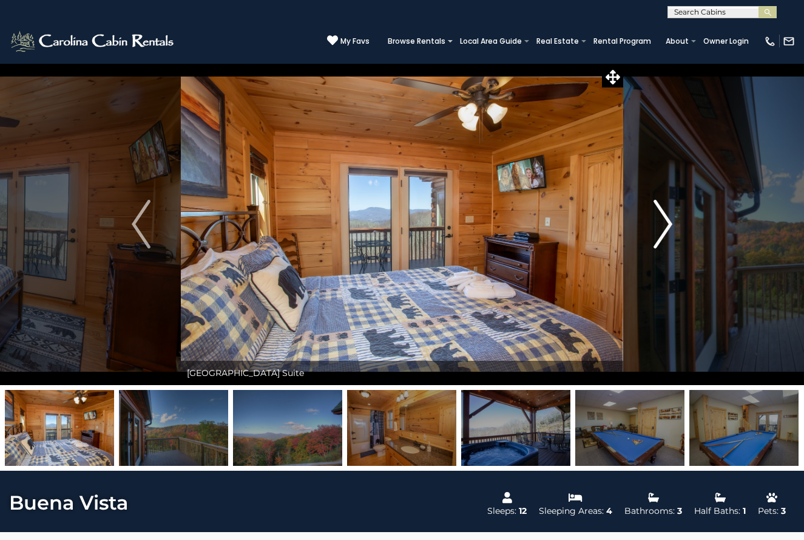
click at [662, 229] on img "Next" at bounding box center [663, 224] width 18 height 49
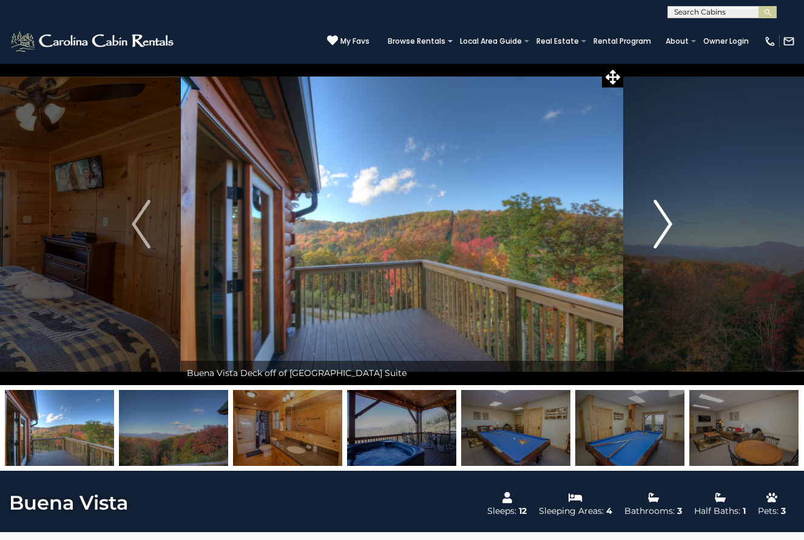
click at [662, 229] on img "Next" at bounding box center [663, 224] width 18 height 49
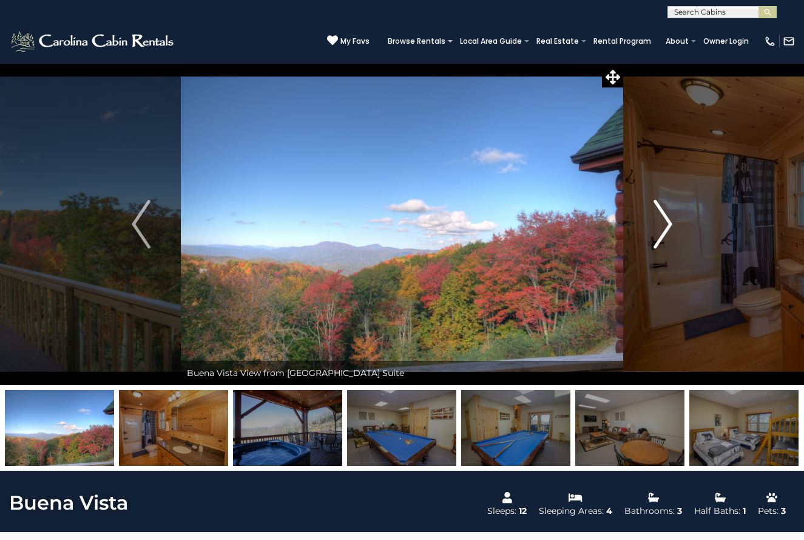
click at [662, 229] on img "Next" at bounding box center [663, 224] width 18 height 49
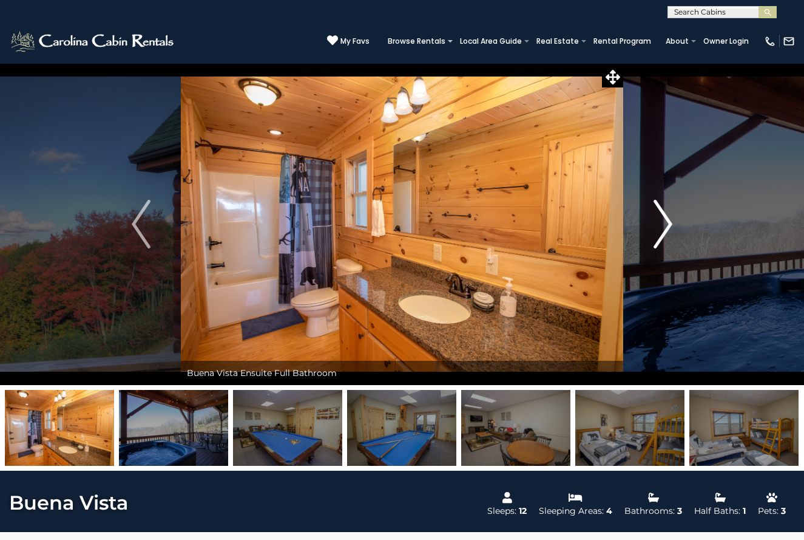
click at [662, 229] on img "Next" at bounding box center [663, 224] width 18 height 49
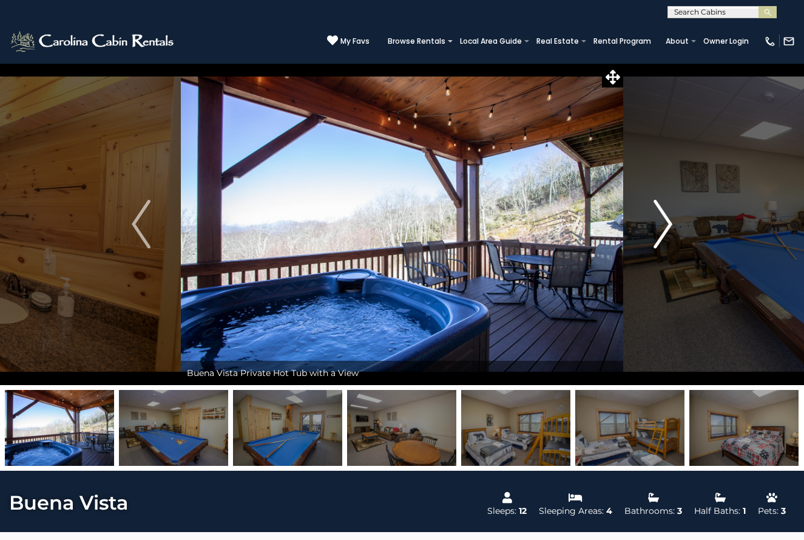
click at [662, 229] on img "Next" at bounding box center [663, 224] width 18 height 49
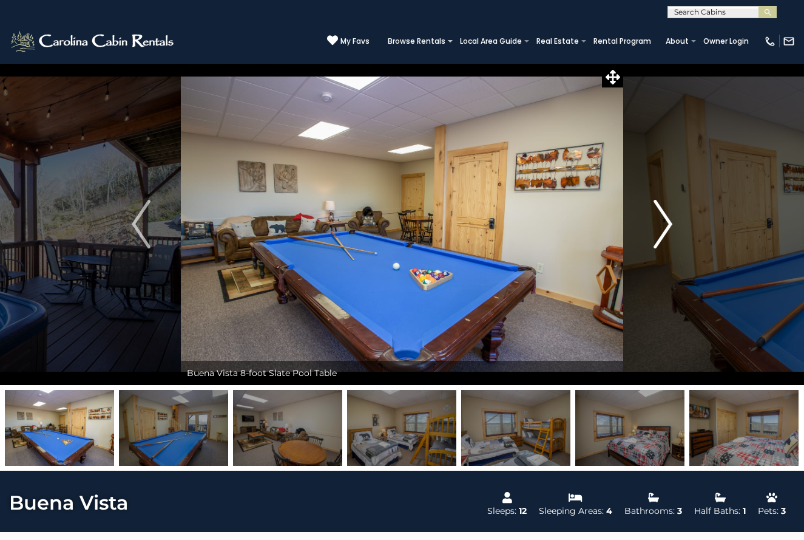
click at [662, 229] on img "Next" at bounding box center [663, 224] width 18 height 49
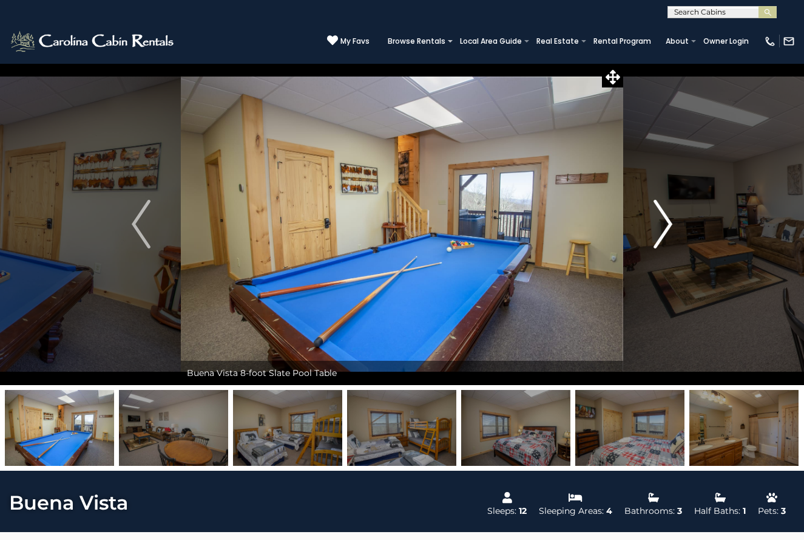
click at [662, 229] on img "Next" at bounding box center [663, 224] width 18 height 49
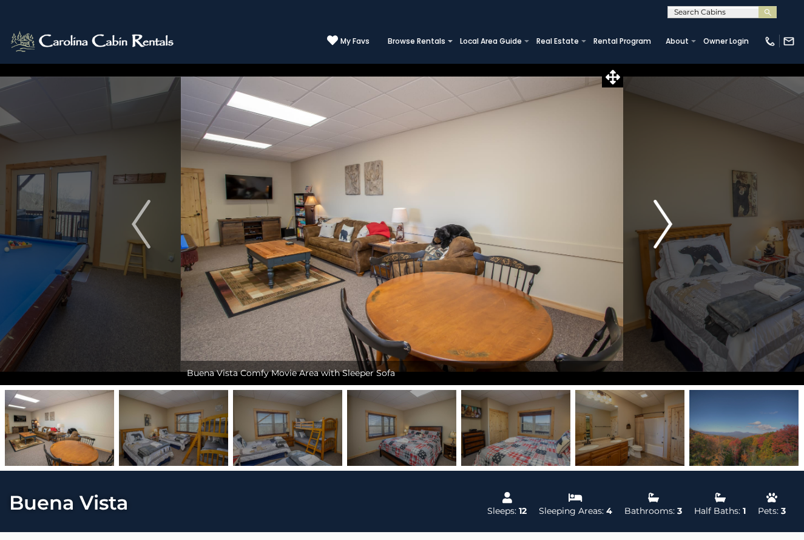
click at [662, 229] on img "Next" at bounding box center [663, 224] width 18 height 49
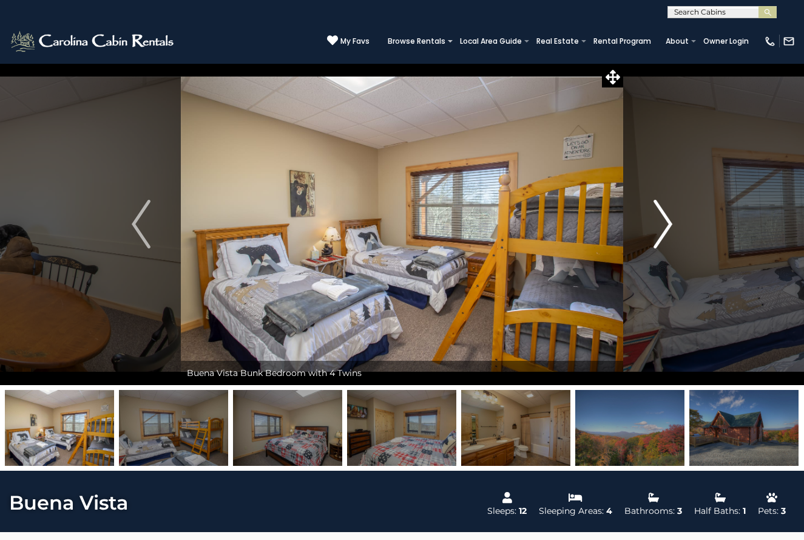
click at [662, 229] on img "Next" at bounding box center [663, 224] width 18 height 49
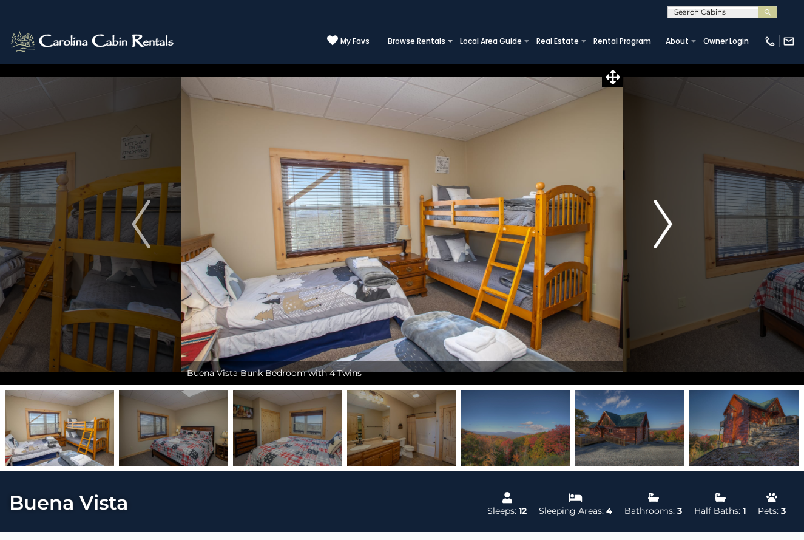
click at [662, 229] on img "Next" at bounding box center [663, 224] width 18 height 49
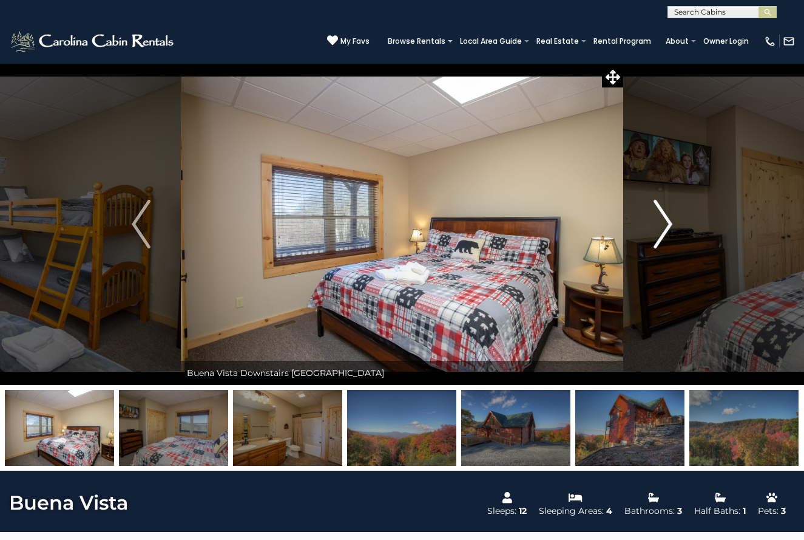
click at [662, 229] on img "Next" at bounding box center [663, 224] width 18 height 49
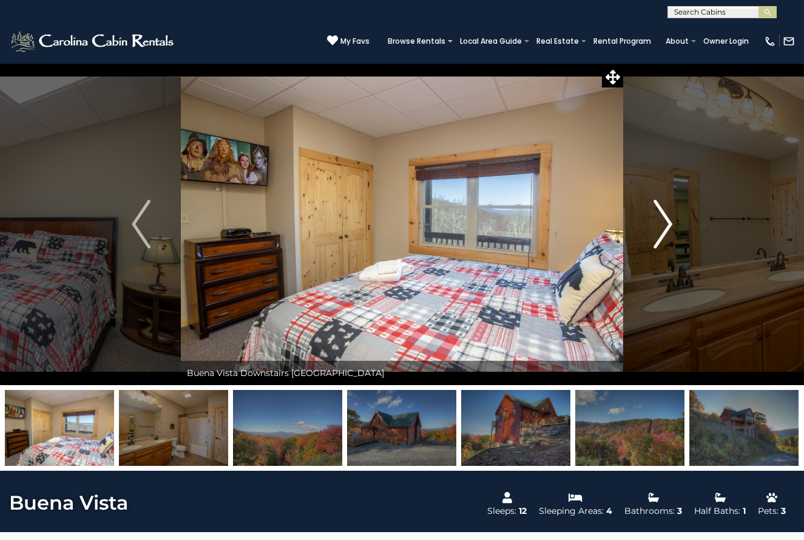
click at [662, 229] on img "Next" at bounding box center [663, 224] width 18 height 49
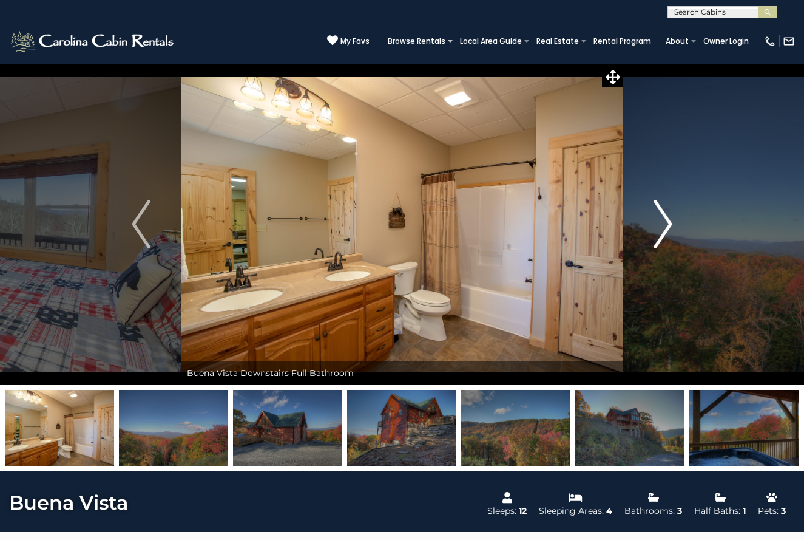
click at [662, 229] on img "Next" at bounding box center [663, 224] width 18 height 49
